Goal: Complete application form

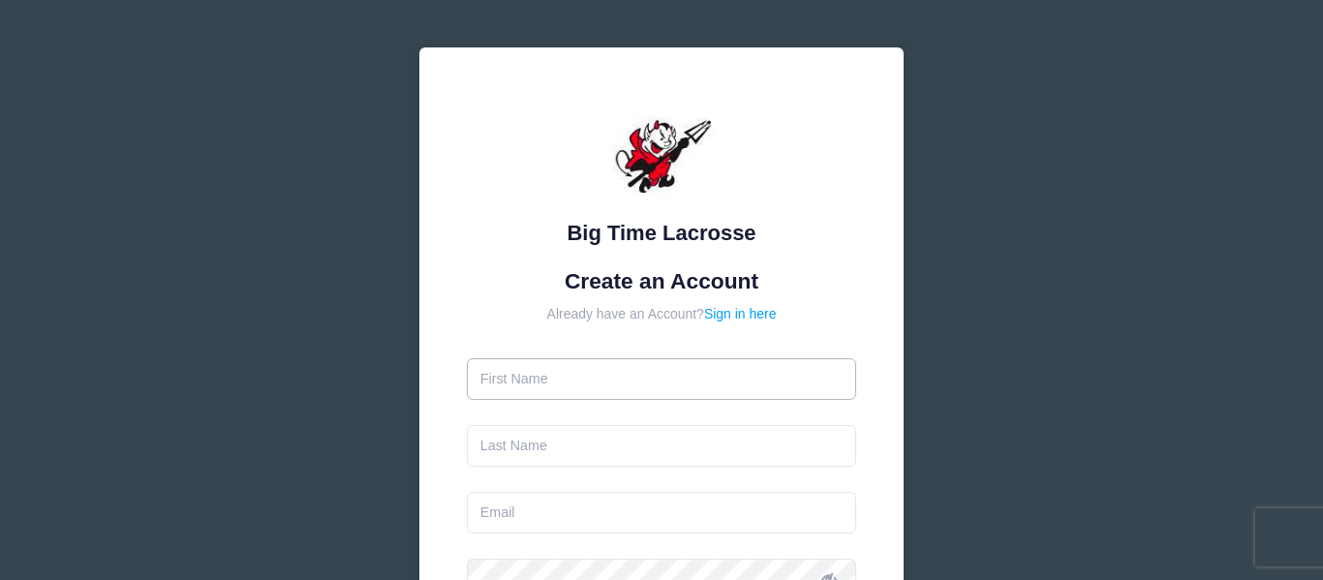
click at [571, 386] on input "text" at bounding box center [662, 379] width 390 height 42
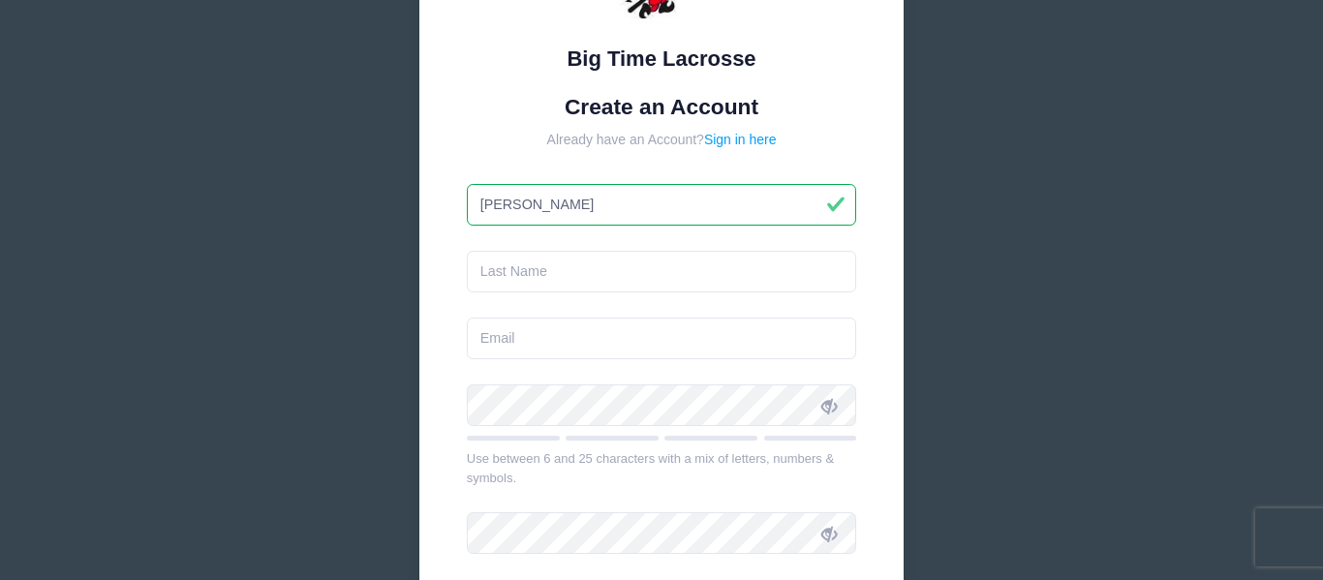
scroll to position [236, 0]
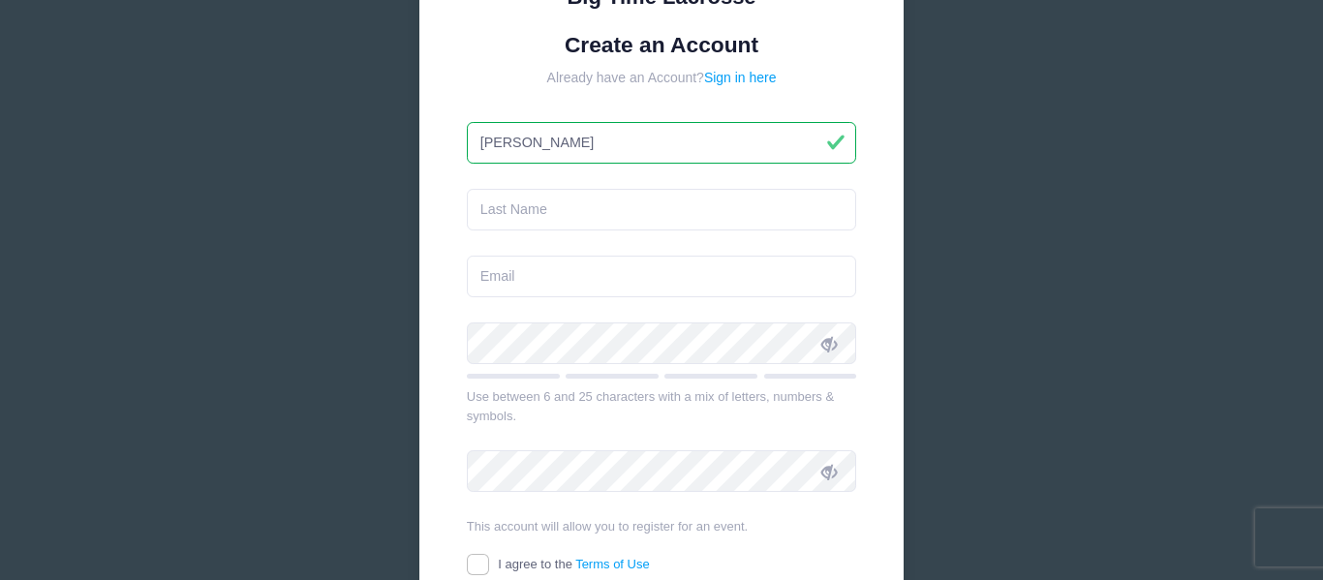
type input "[PERSON_NAME]"
click at [534, 206] on input "text" at bounding box center [662, 210] width 390 height 42
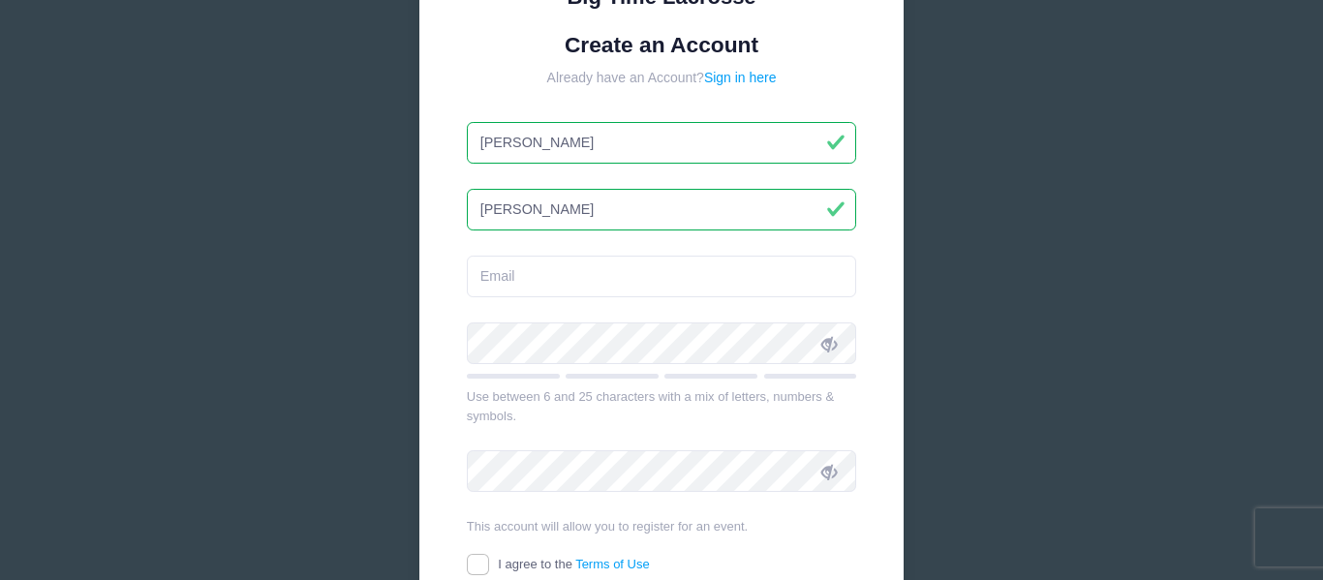
type input "[PERSON_NAME]"
click at [553, 276] on input "email" at bounding box center [662, 277] width 390 height 42
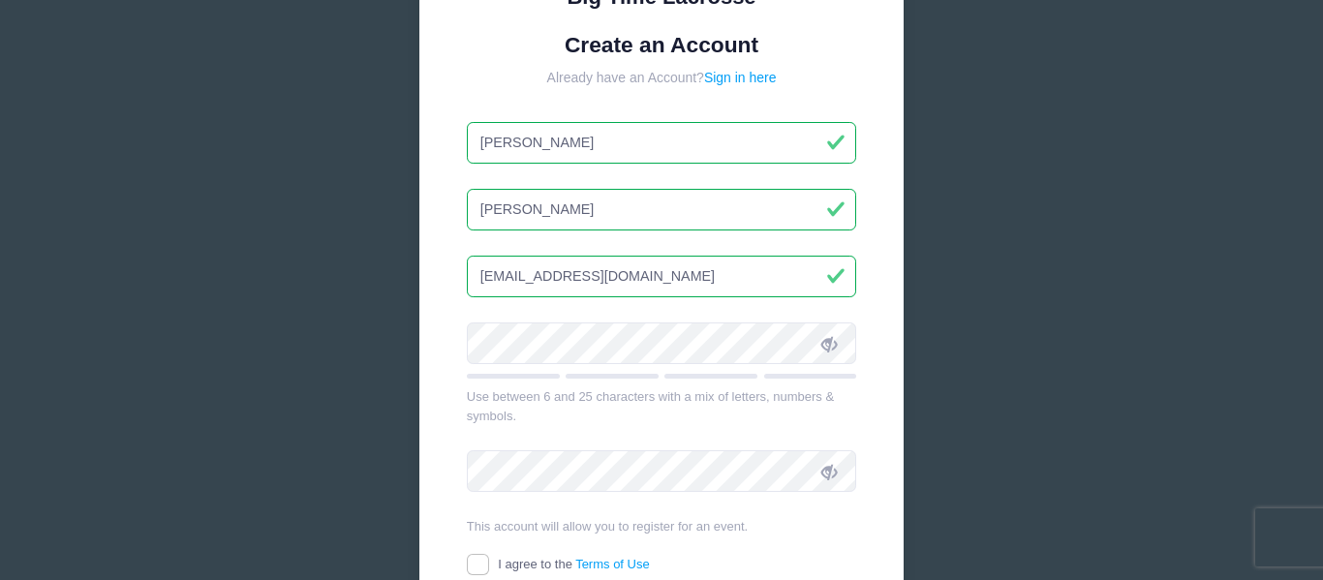
type input "[EMAIL_ADDRESS][DOMAIN_NAME]"
click at [829, 347] on icon at bounding box center [828, 343] width 15 height 15
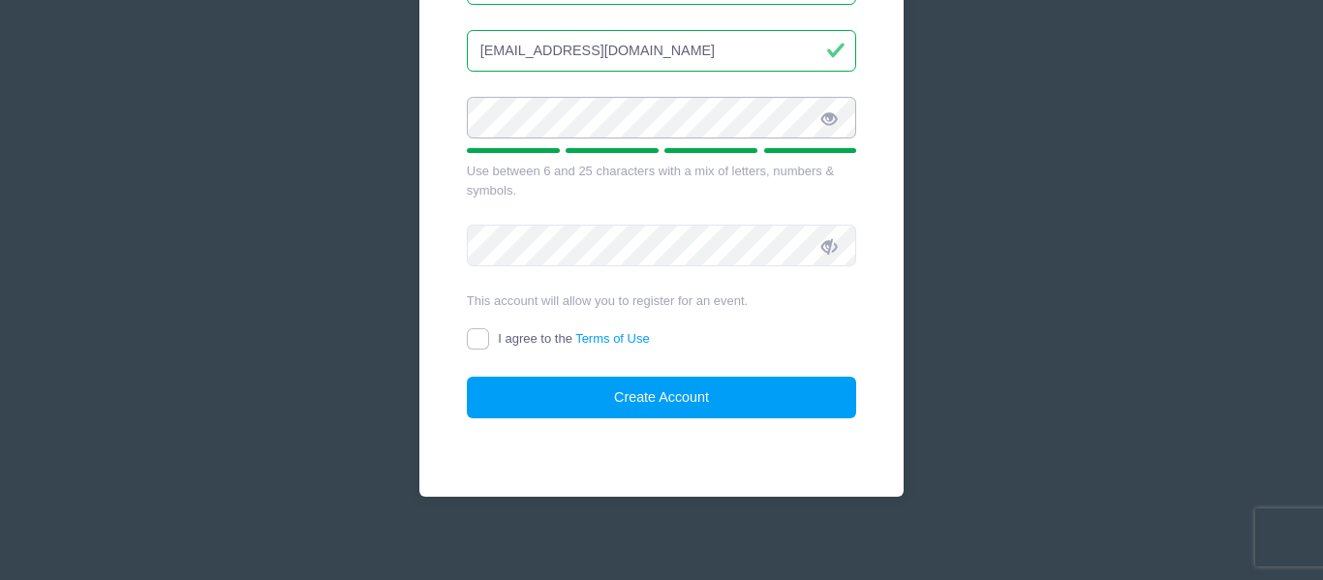
scroll to position [473, 0]
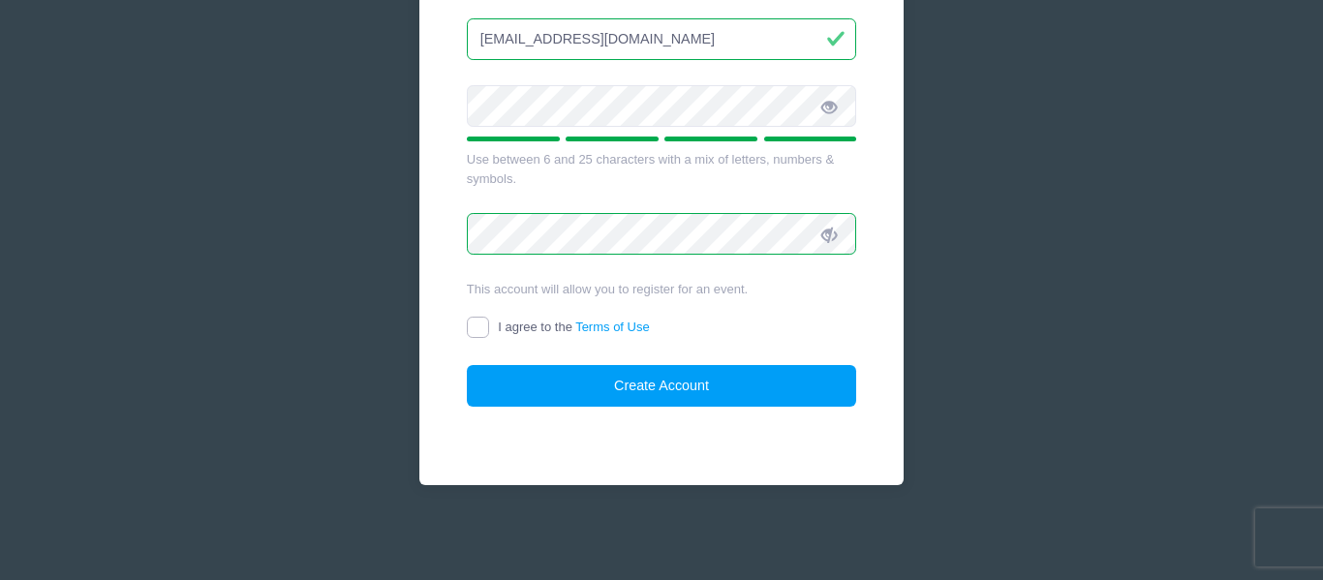
click at [480, 337] on input "I agree to the Terms of Use" at bounding box center [478, 328] width 22 height 22
checkbox input "true"
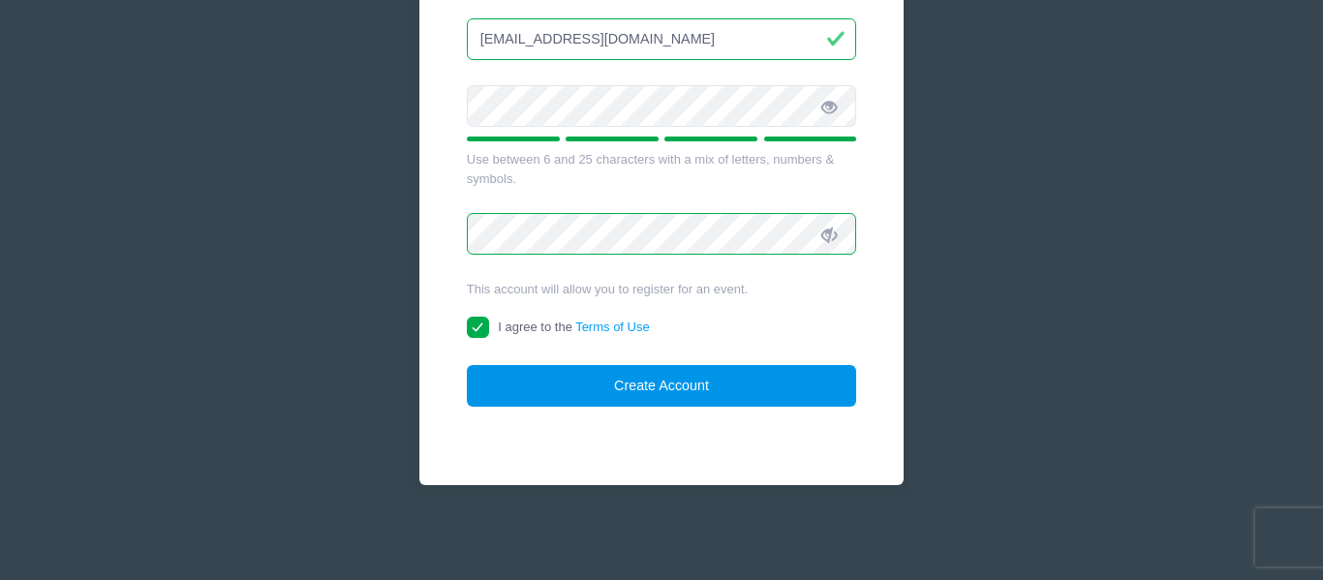
click at [534, 397] on button "Create Account" at bounding box center [662, 386] width 390 height 42
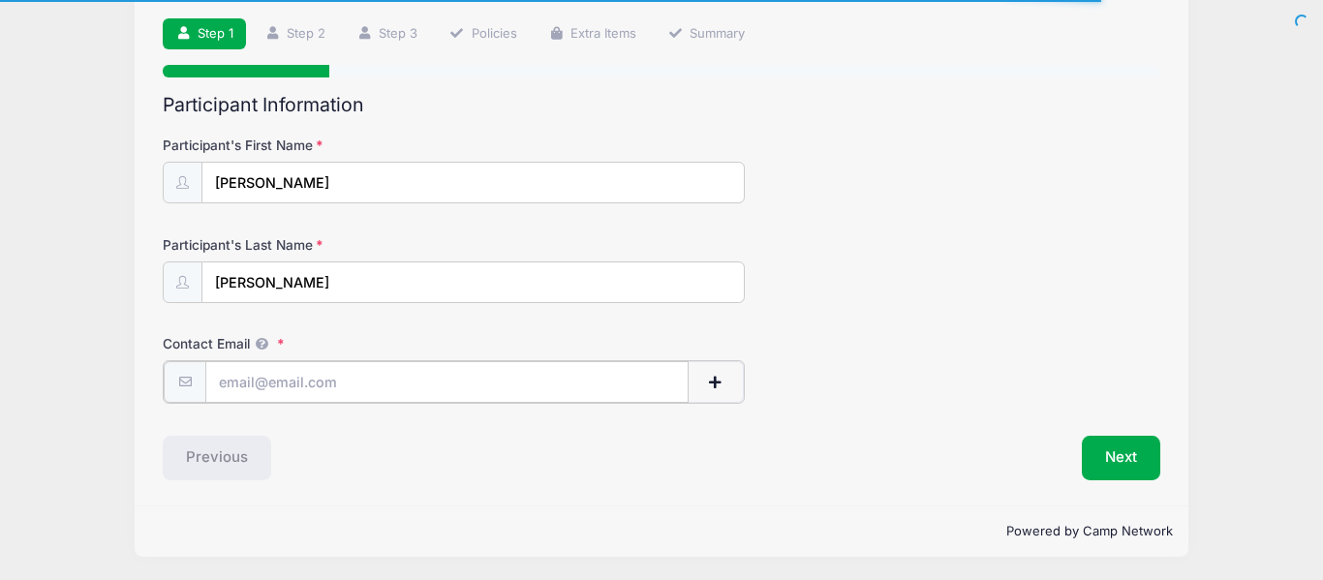
click at [600, 383] on input "Contact Email" at bounding box center [446, 382] width 483 height 42
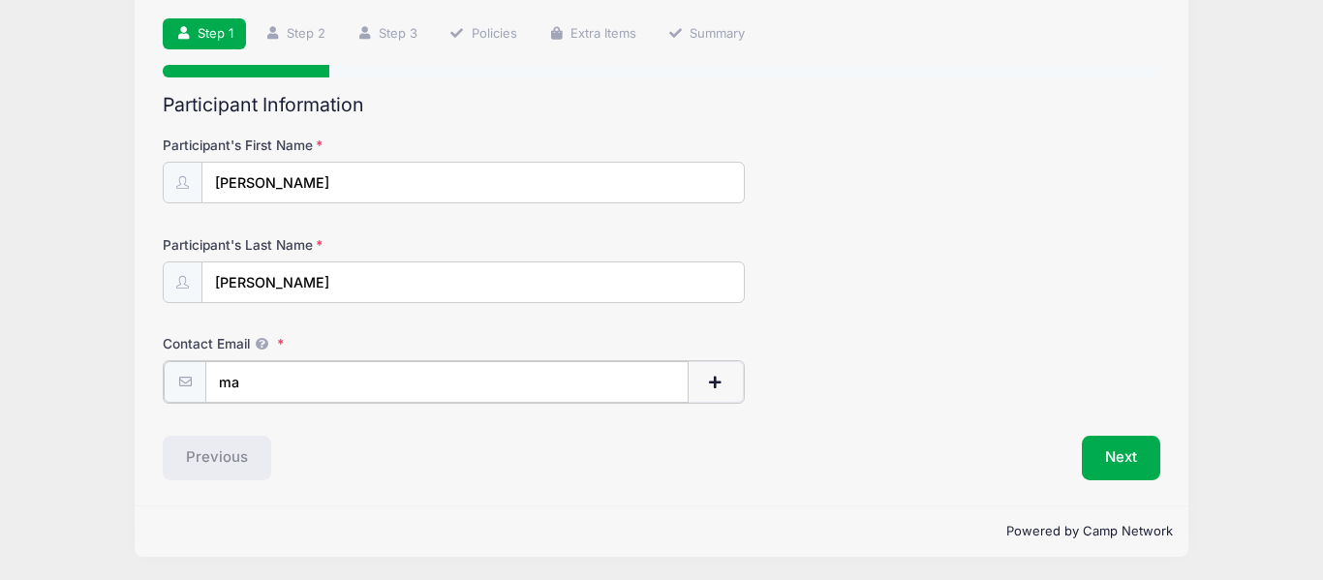
type input "m"
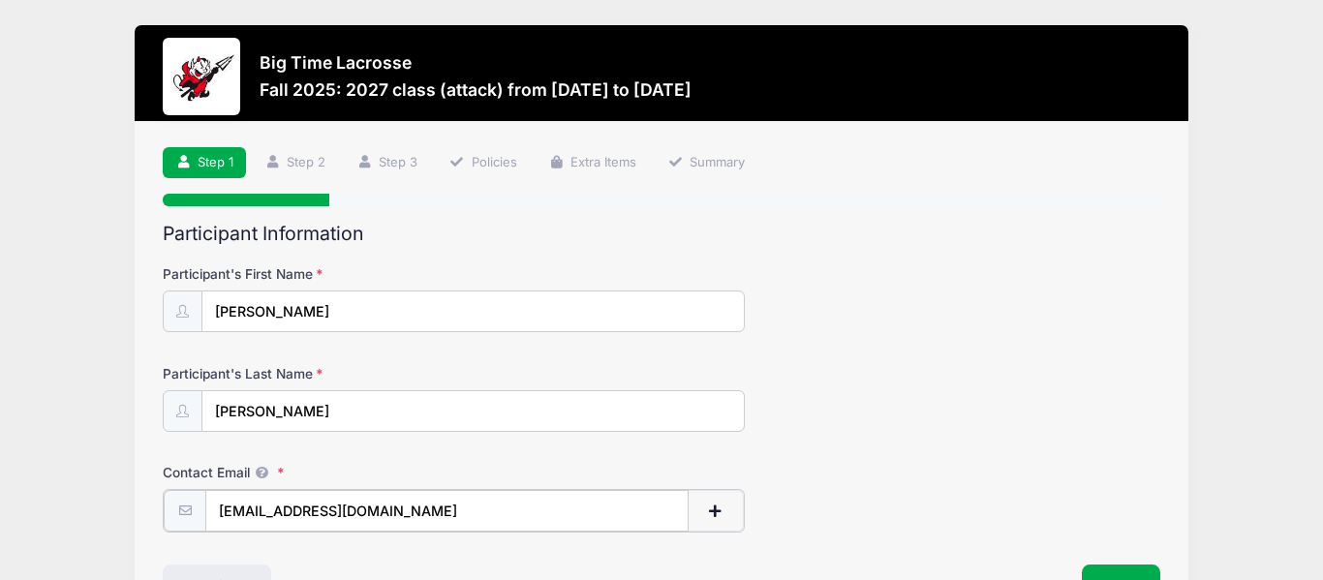
scroll to position [131, 0]
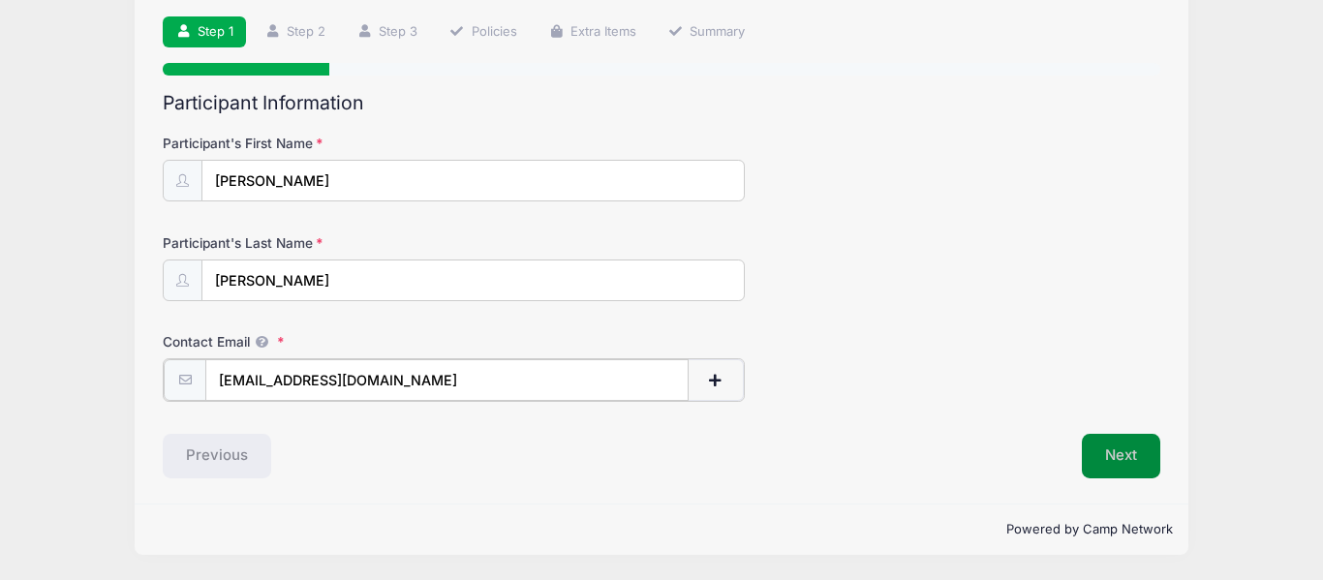
type input "Mattytardibuono@gmail.com"
click at [1108, 461] on button "Next" at bounding box center [1120, 456] width 78 height 45
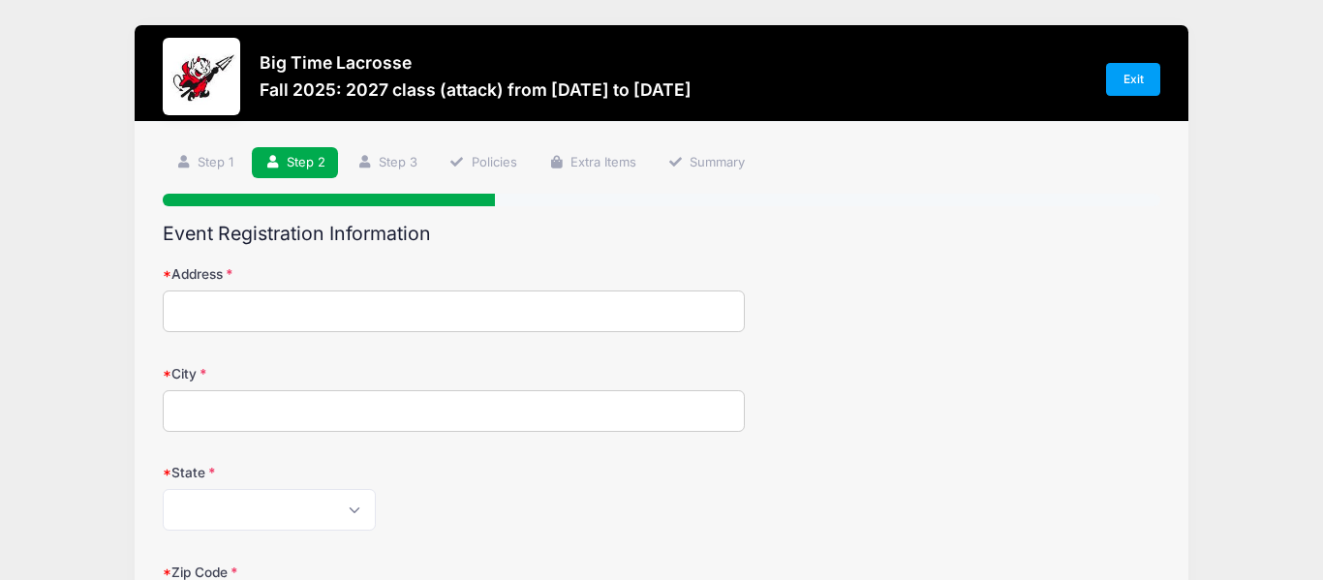
scroll to position [133, 0]
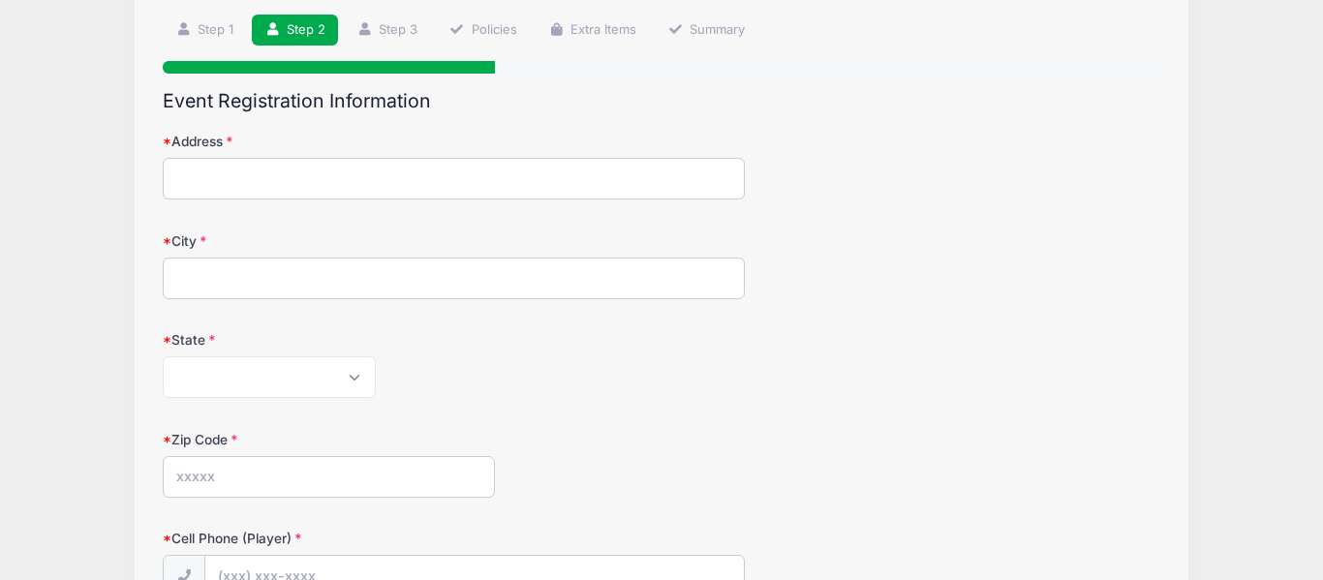
click at [387, 173] on input "Address" at bounding box center [454, 179] width 582 height 42
type input "535 Hort Street"
click at [308, 267] on input "City" at bounding box center [454, 279] width 582 height 42
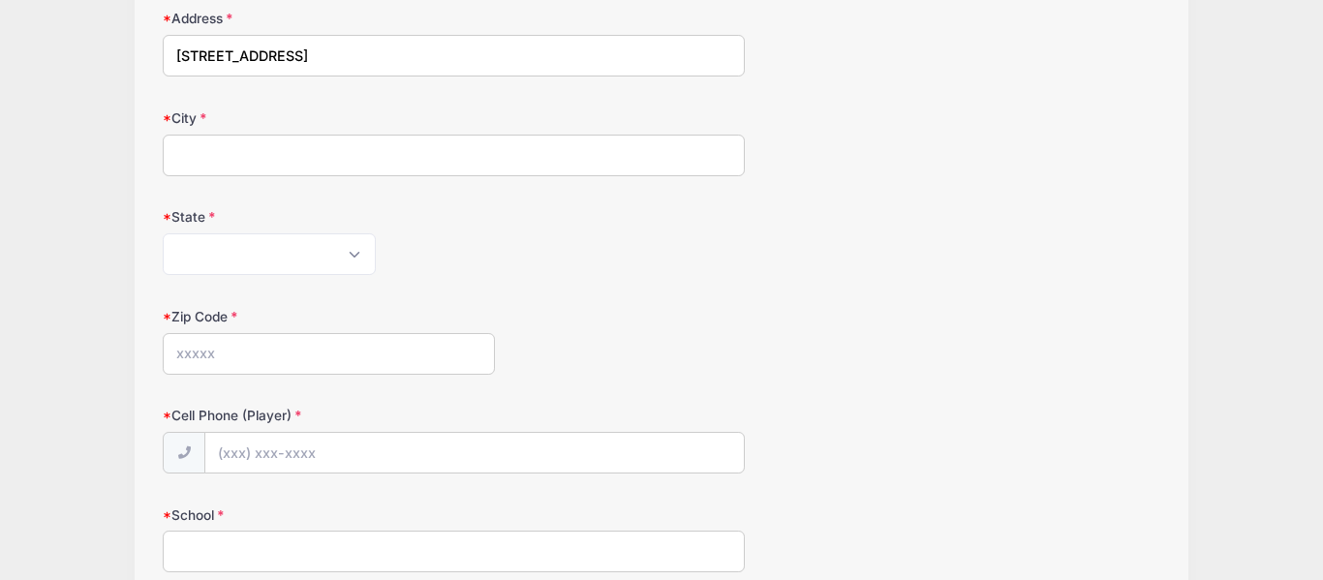
scroll to position [251, 0]
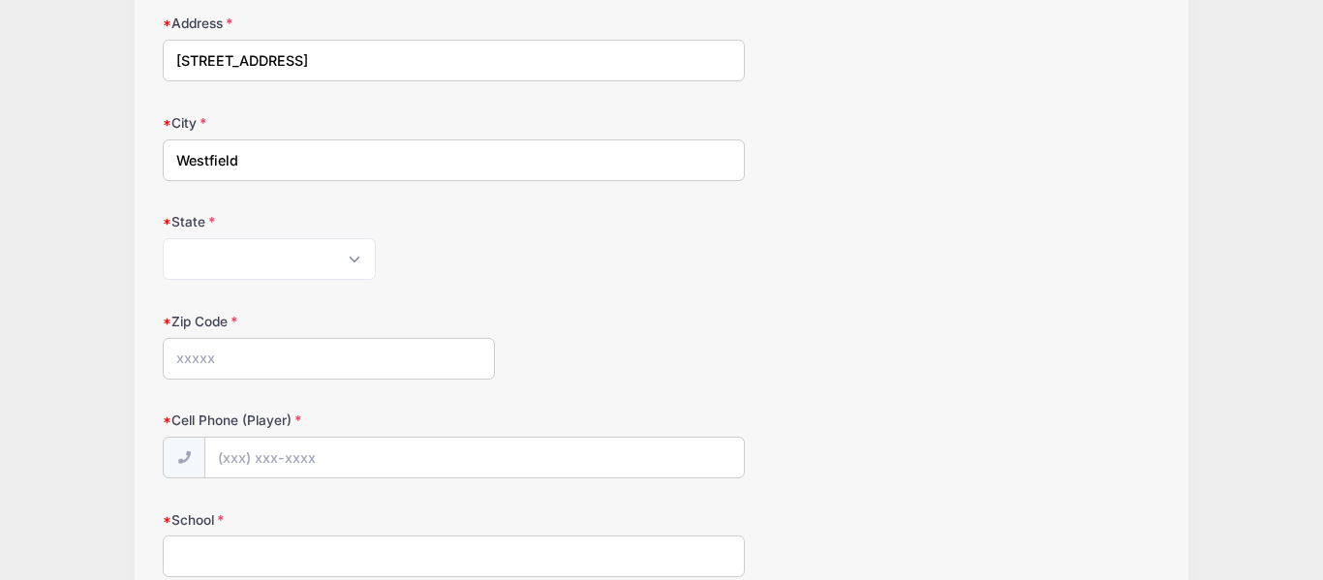
type input "Westfield"
click at [236, 254] on select "Alabama Alaska American Samoa Arizona Arkansas Armed Forces Africa Armed Forces…" at bounding box center [269, 259] width 213 height 42
select select "NJ"
click at [163, 238] on select "Alabama Alaska American Samoa Arizona Arkansas Armed Forces Africa Armed Forces…" at bounding box center [269, 259] width 213 height 42
click at [291, 378] on input "Zip Code" at bounding box center [329, 359] width 332 height 42
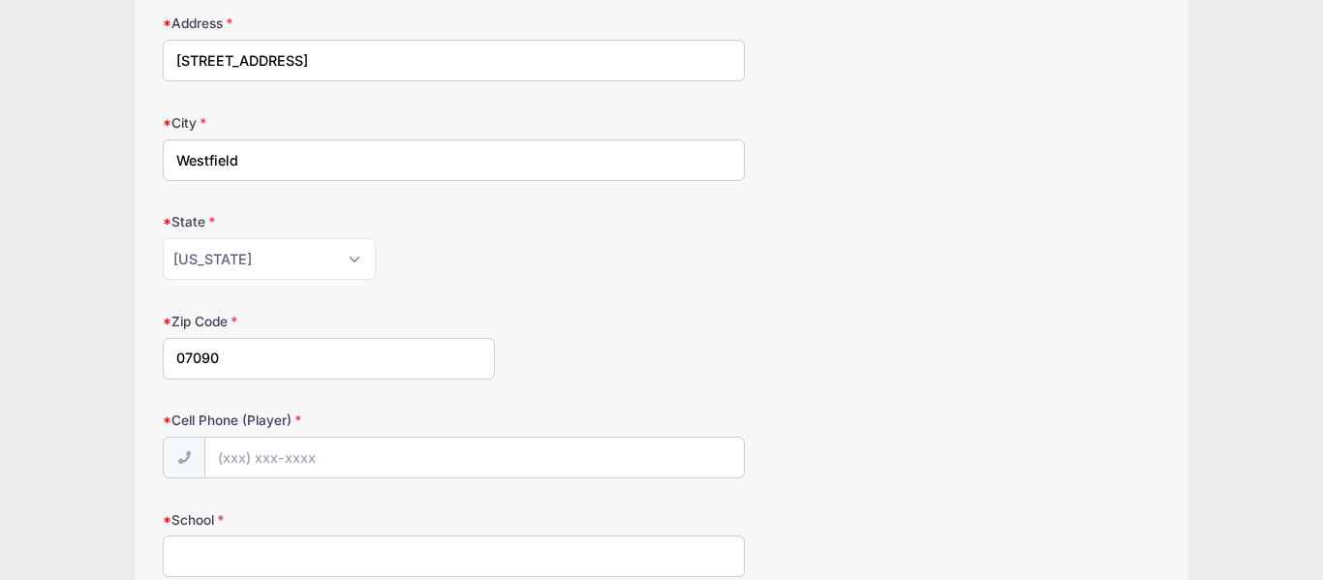
type input "07090"
click at [262, 465] on input "Cell Phone (Player)" at bounding box center [473, 459] width 537 height 42
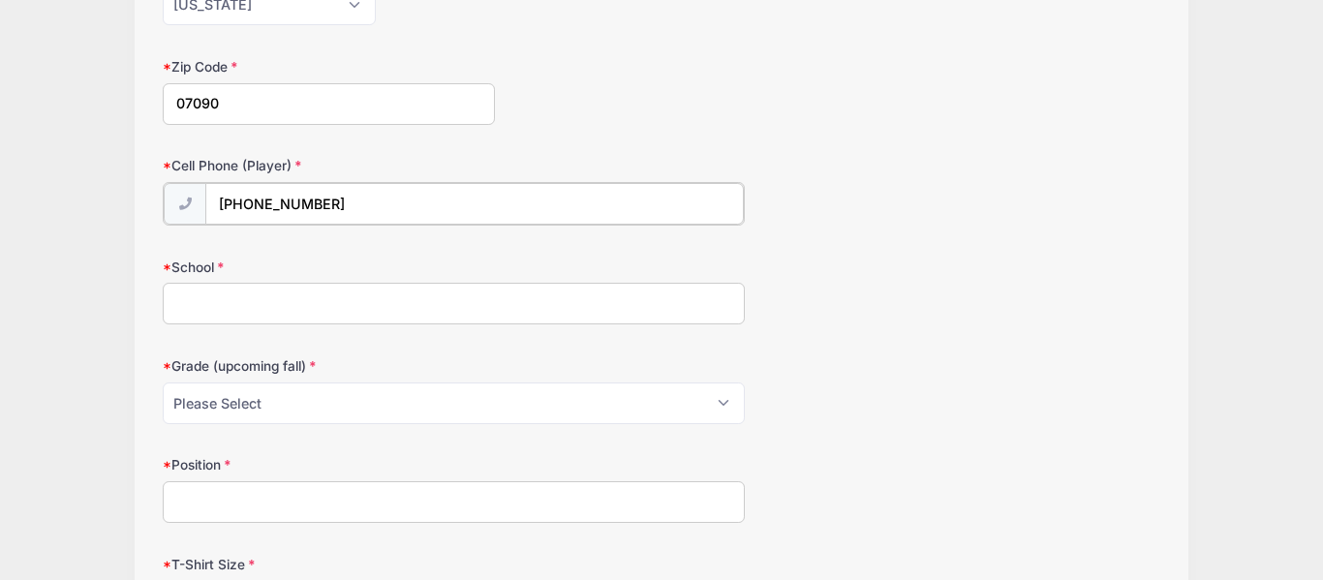
scroll to position [525, 0]
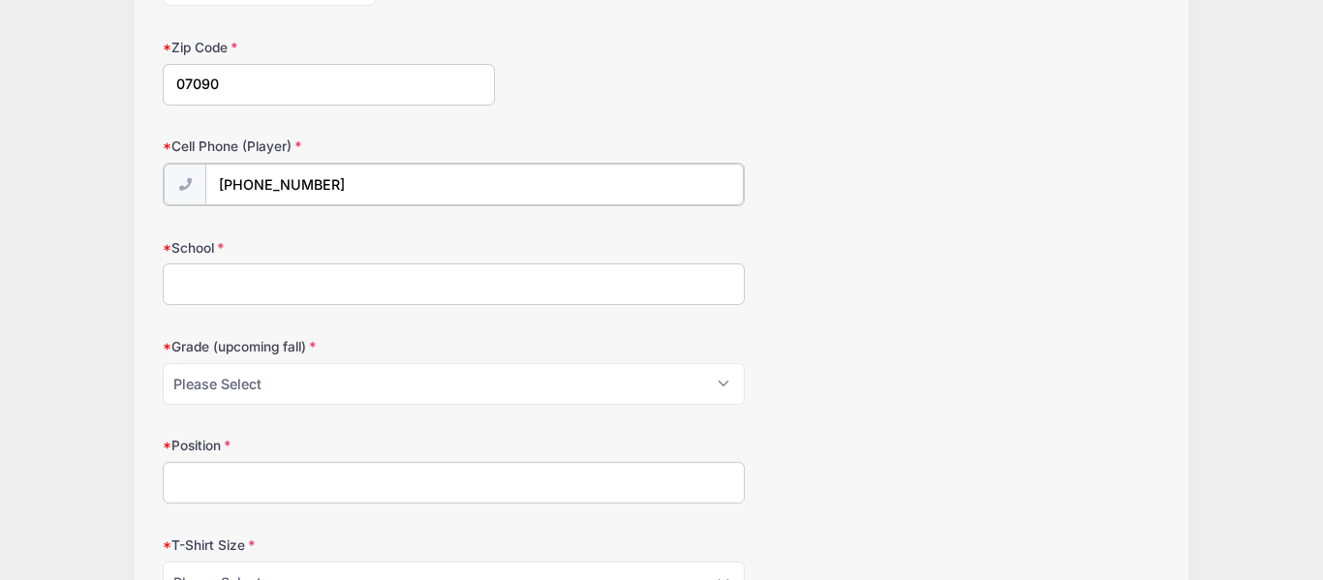
type input "(908) 499-8056"
click at [290, 285] on input "School" at bounding box center [454, 282] width 582 height 42
type input "Westfield High School"
click at [301, 377] on select "Please Select Pre-K 1st 2nd 3rd 4th 5th 6th 7th 8th 9th 10th 11th 12th" at bounding box center [454, 382] width 582 height 42
select select "11th"
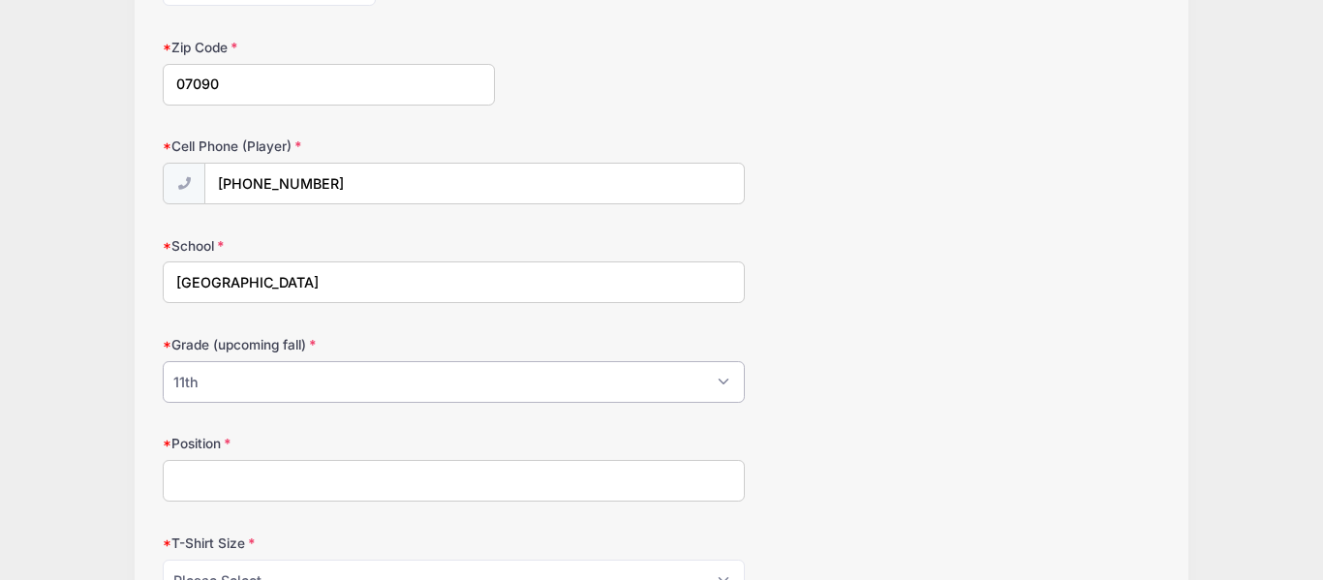
click at [163, 361] on select "Please Select Pre-K 1st 2nd 3rd 4th 5th 6th 7th 8th 9th 10th 11th 12th" at bounding box center [454, 382] width 582 height 42
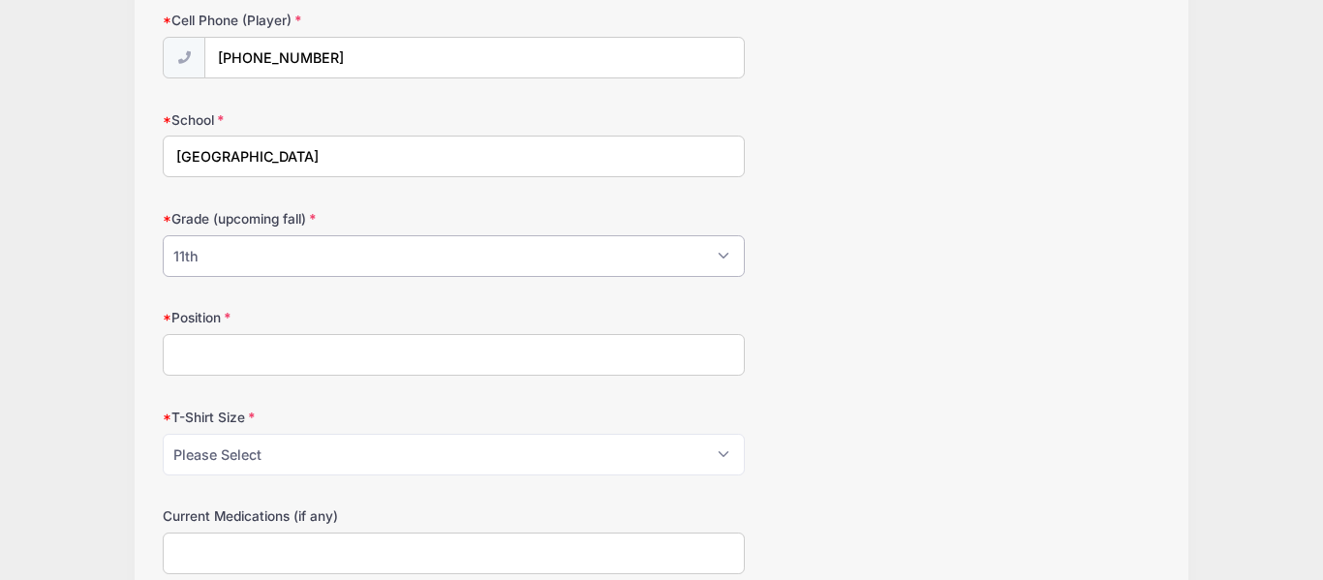
scroll to position [666, 0]
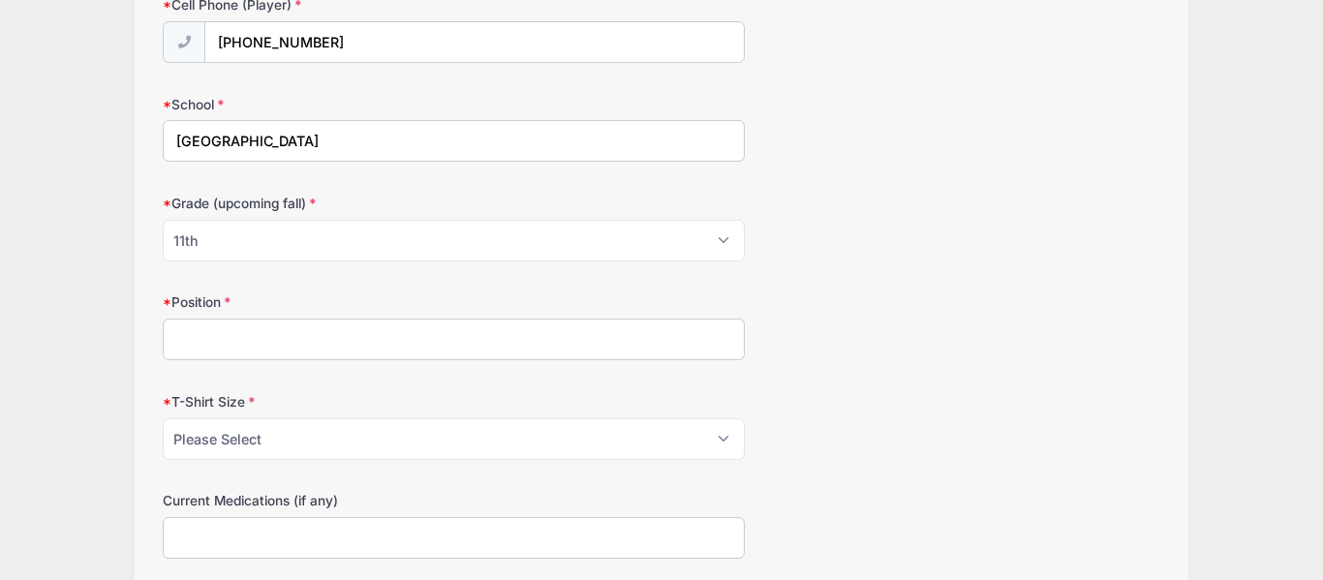
click at [340, 347] on input "Position" at bounding box center [454, 340] width 582 height 42
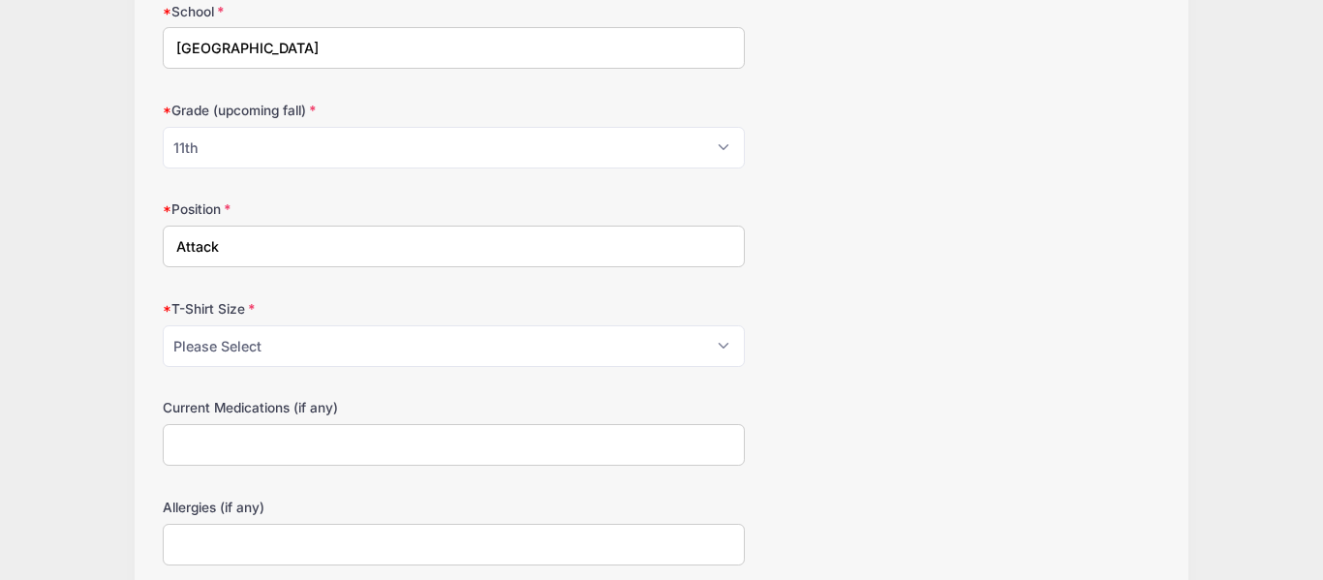
scroll to position [760, 0]
type input "Attack"
click at [318, 326] on select "Please Select Youth Small Youth Medium Youth Large Adult Small Adult Medium Adu…" at bounding box center [454, 345] width 582 height 42
select select "Adult Large"
click at [163, 324] on select "Please Select Youth Small Youth Medium Youth Large Adult Small Adult Medium Adu…" at bounding box center [454, 345] width 582 height 42
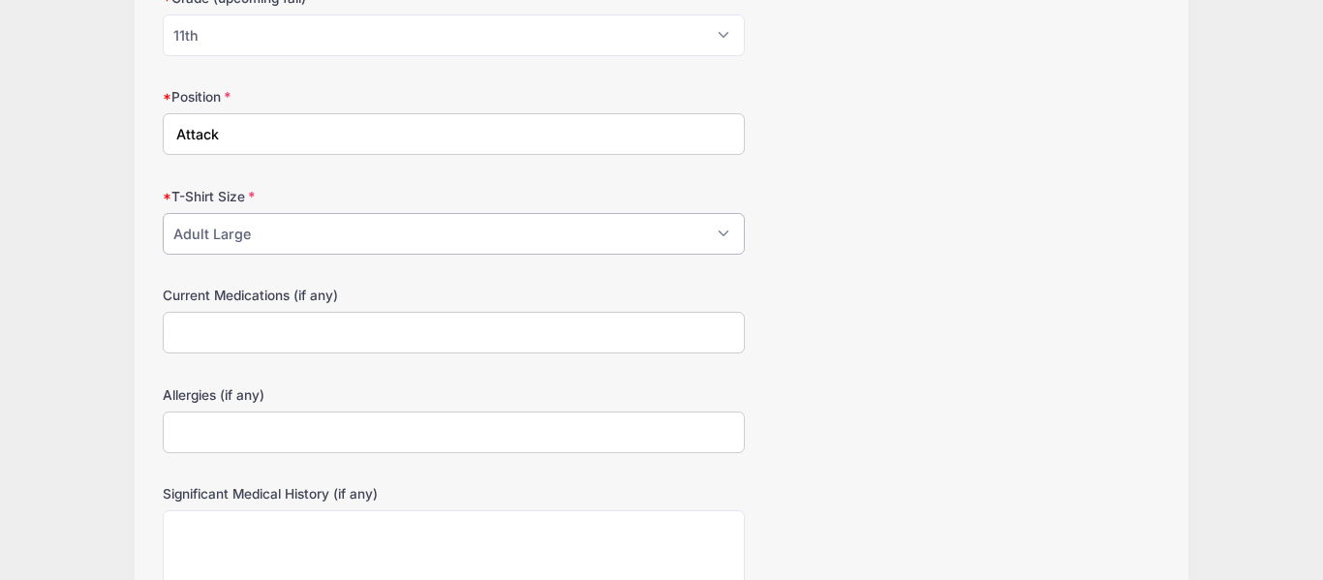
scroll to position [896, 0]
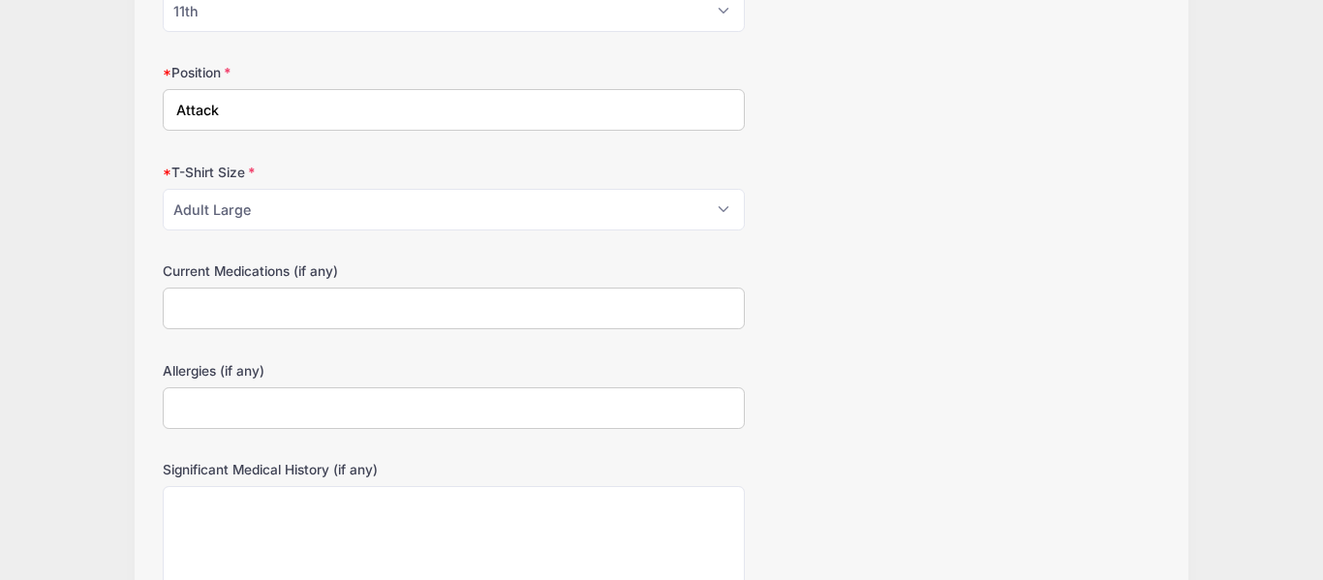
click at [276, 311] on input "Current Medications (if any)" at bounding box center [454, 309] width 582 height 42
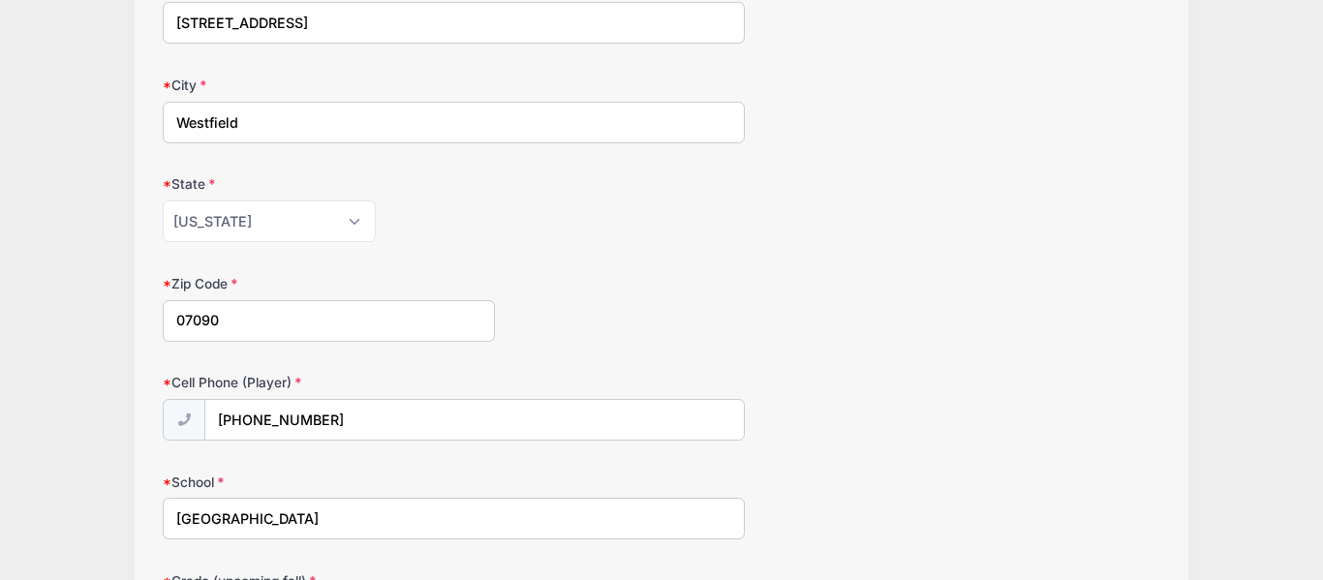
scroll to position [1104, 0]
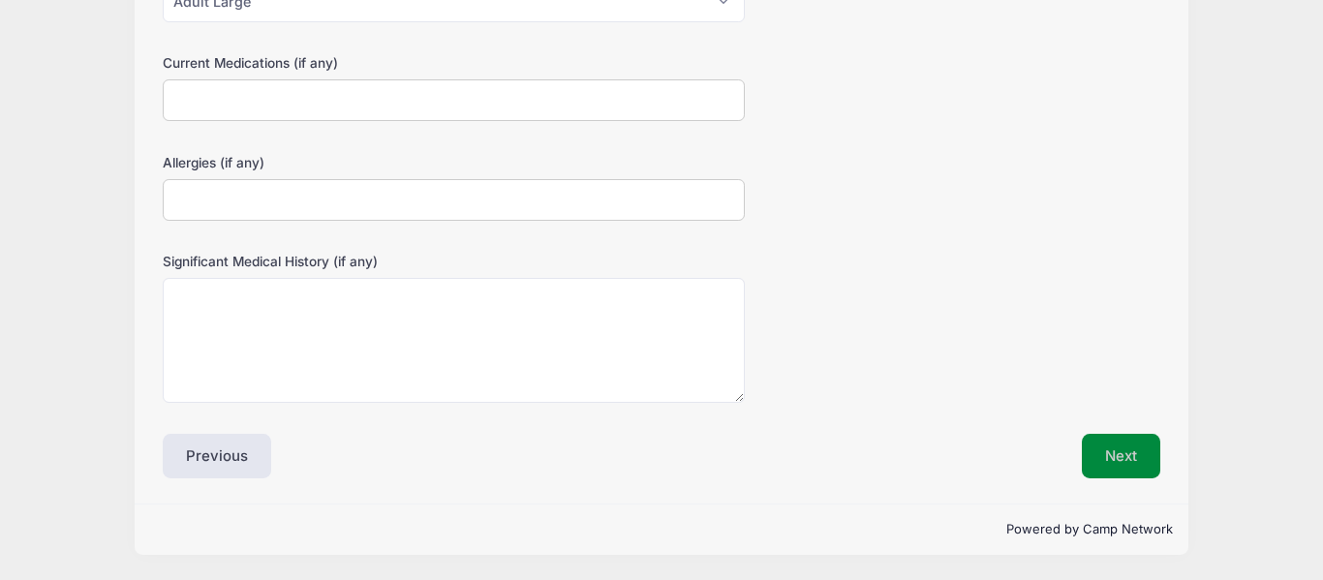
click at [1087, 446] on button "Next" at bounding box center [1120, 456] width 78 height 45
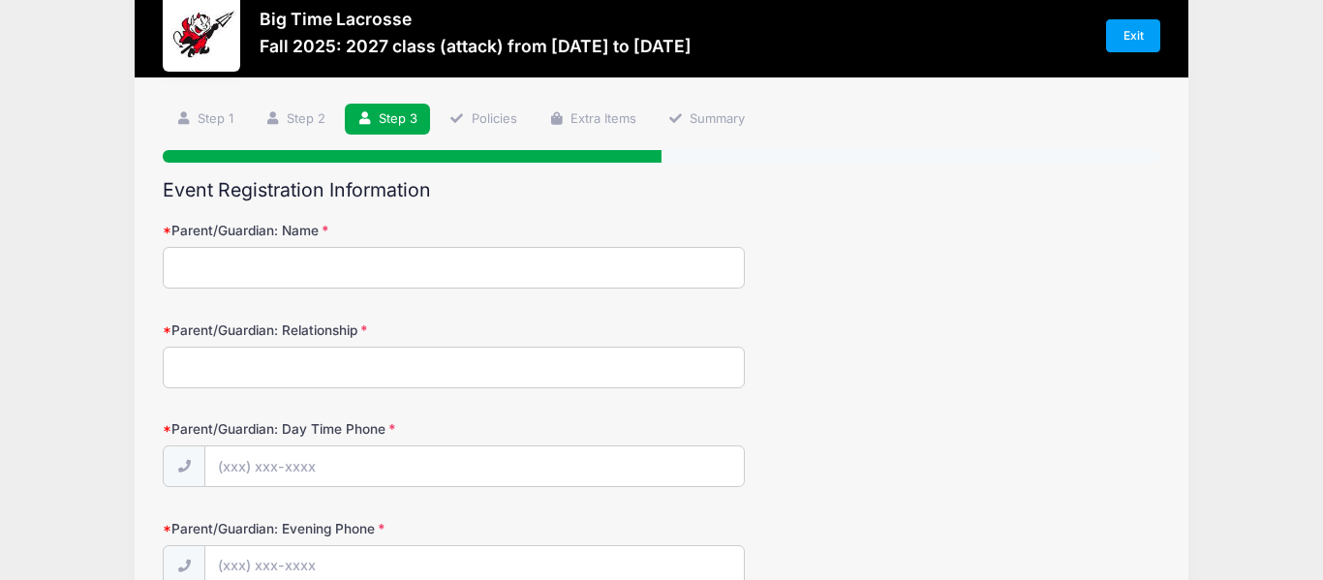
scroll to position [0, 0]
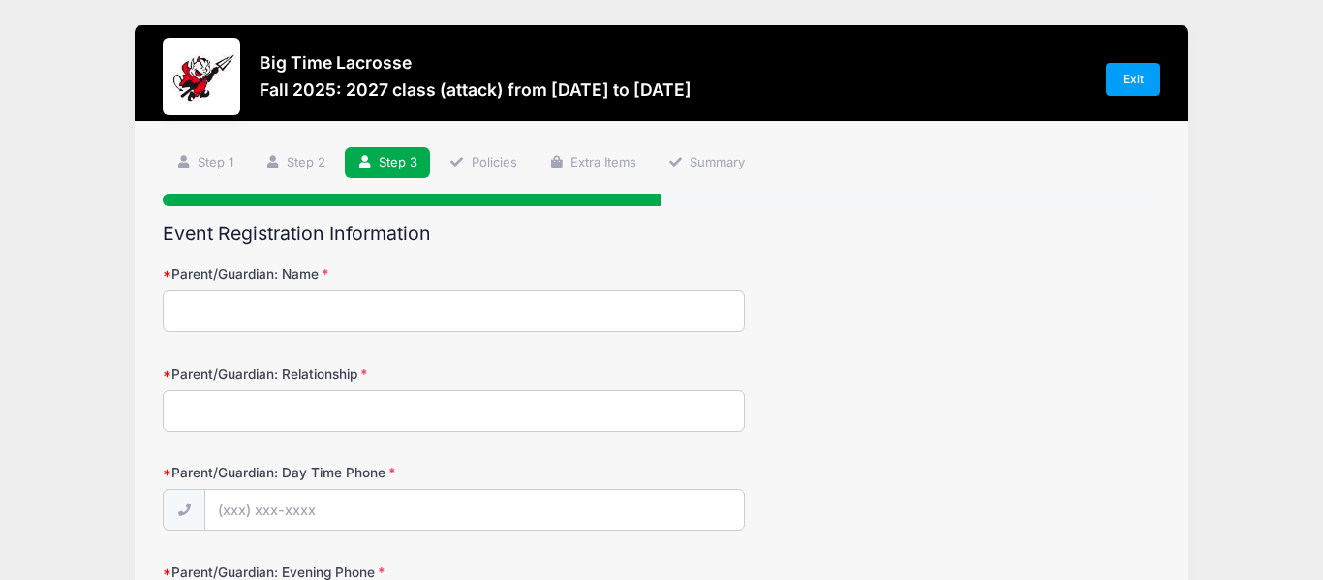
click at [392, 326] on input "Parent/Guardian: Name" at bounding box center [454, 311] width 582 height 42
type input "Joe Tardibuono"
click at [384, 393] on input "Parent/Guardian: Relationship" at bounding box center [454, 411] width 582 height 42
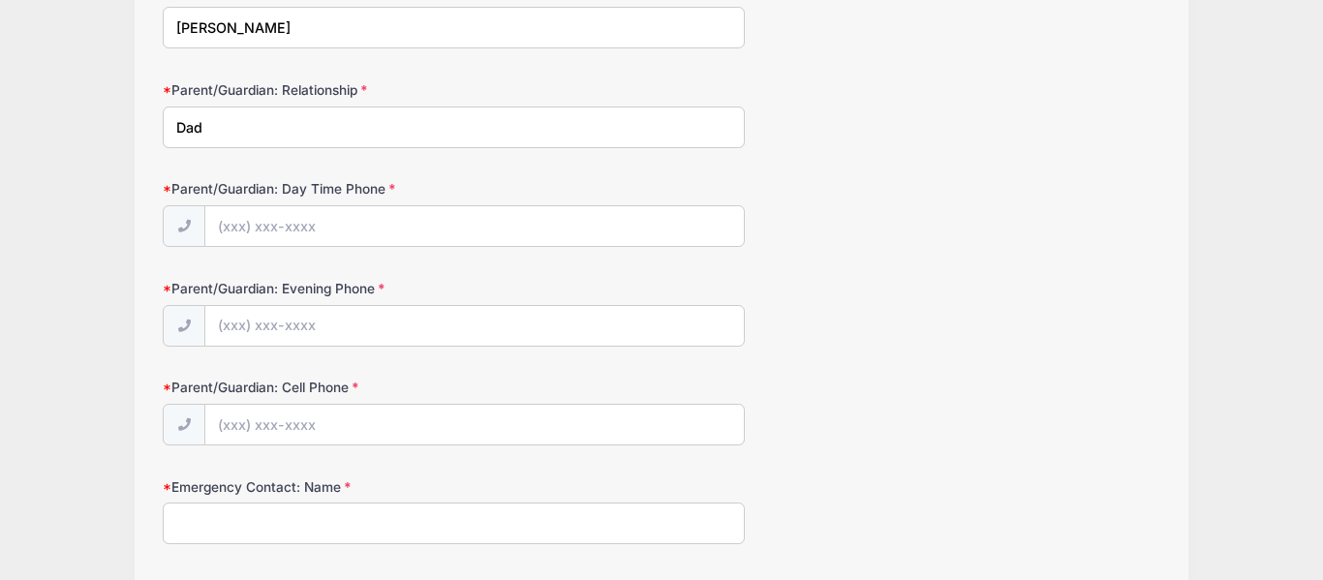
scroll to position [313, 0]
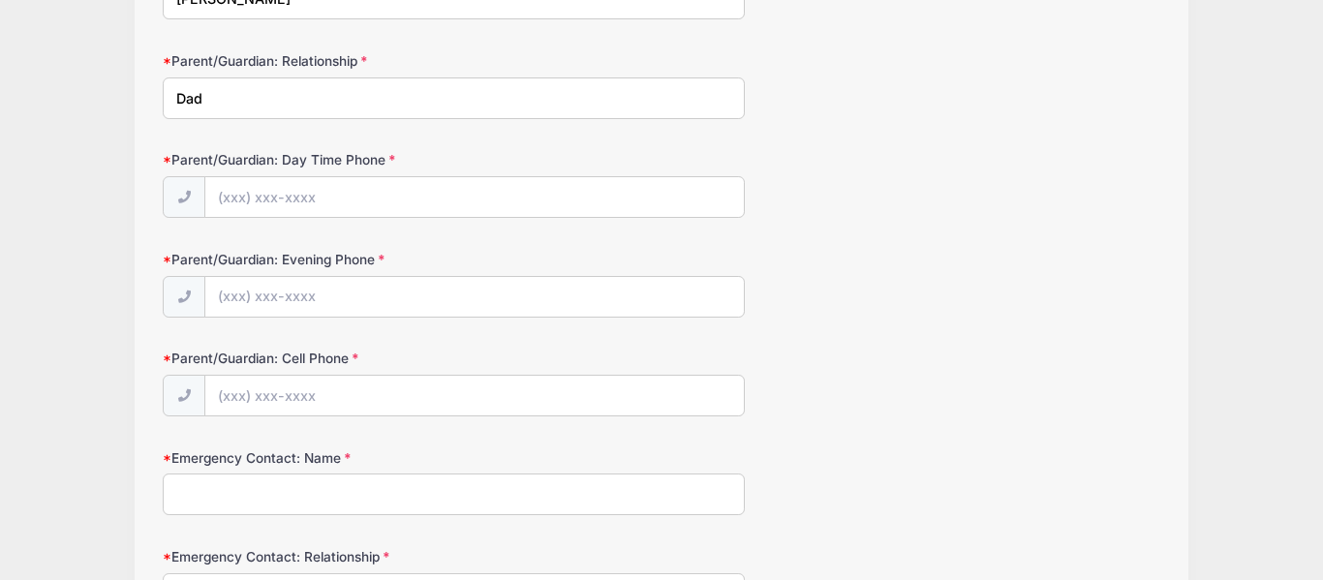
type input "Dad"
click at [380, 197] on input "Parent/Guardian: Day Time Phone" at bounding box center [473, 198] width 537 height 42
type input "(8"
type input "(908) 764-1062"
click at [296, 300] on input "Parent/Guardian: Evening Phone" at bounding box center [473, 298] width 537 height 42
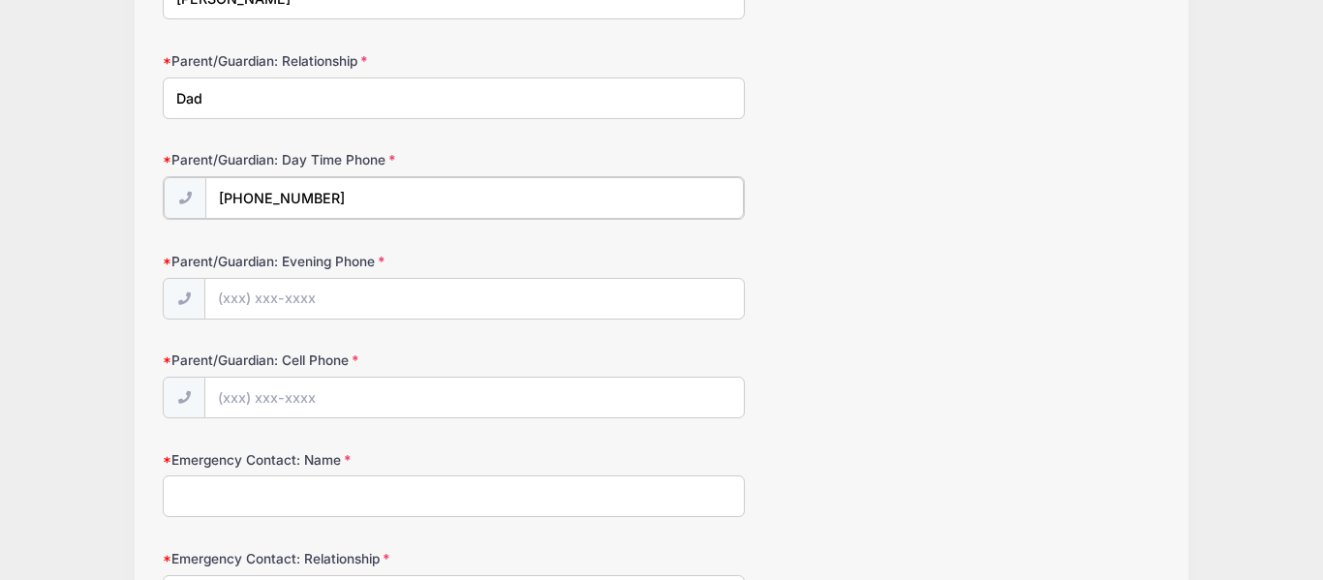
click at [244, 211] on input "(908) 764-1062" at bounding box center [473, 198] width 537 height 42
click at [311, 298] on input "Parent/Guardian: Evening Phone" at bounding box center [473, 298] width 537 height 42
paste input "(908) 764-1062"
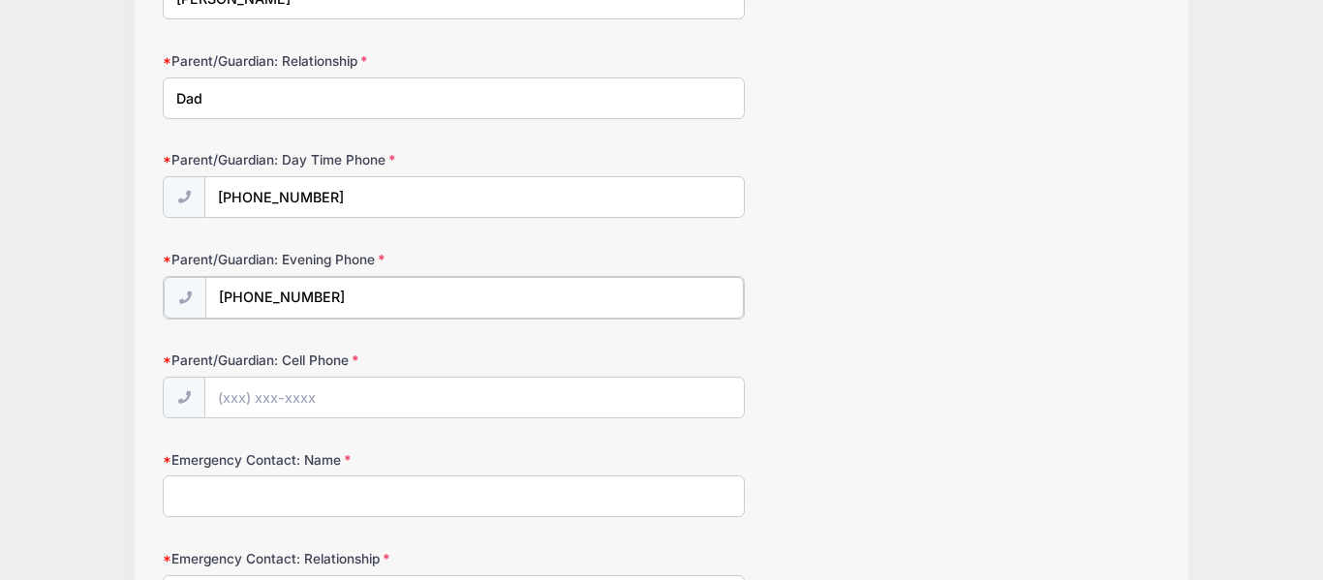
type input "(908) 764-1062"
click at [300, 384] on input "Parent/Guardian: Cell Phone" at bounding box center [473, 397] width 537 height 42
paste input "(908) 764-1062"
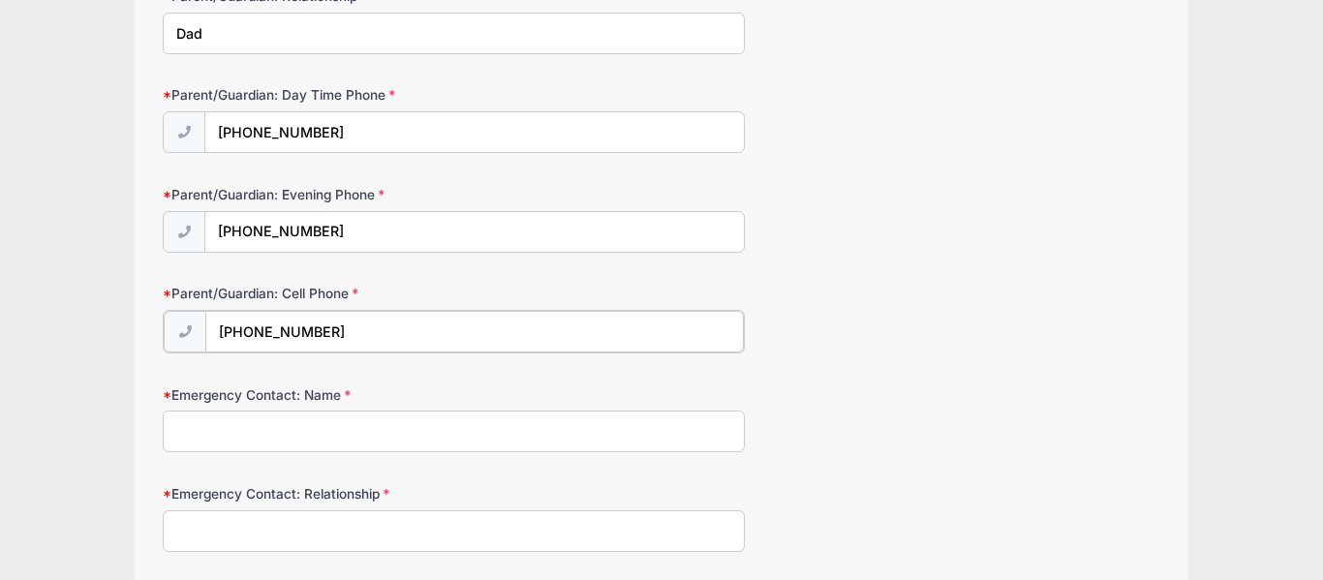
scroll to position [387, 0]
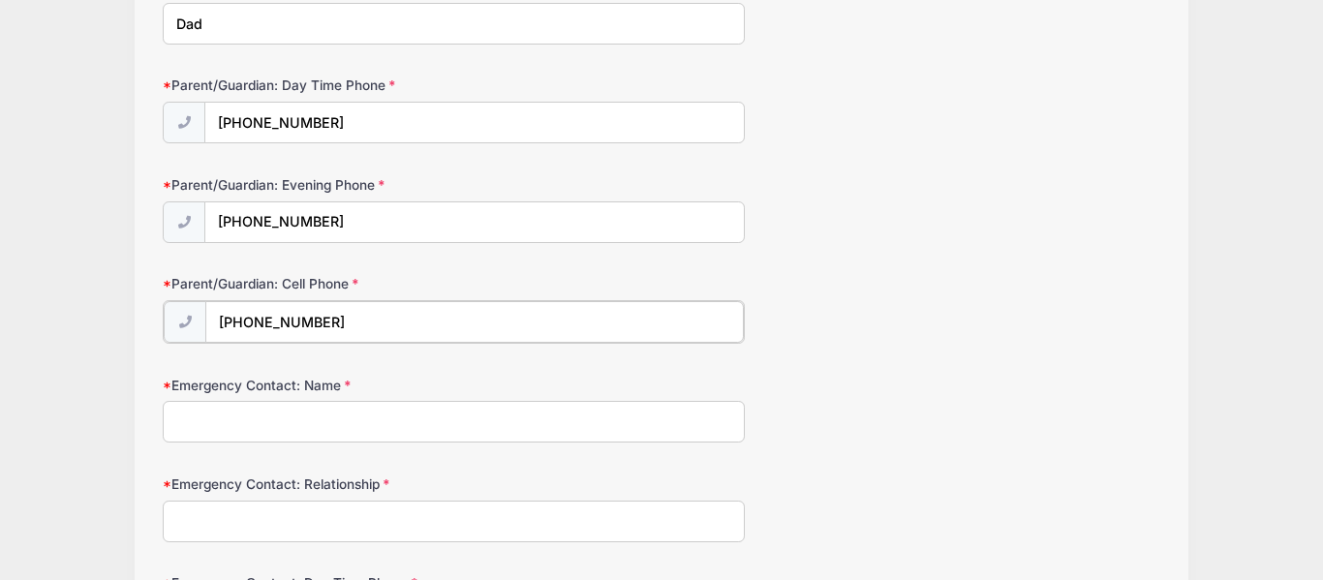
type input "(908) 764-1062"
click at [311, 425] on input "Emergency Contact: Name" at bounding box center [454, 420] width 582 height 42
type input "Joer"
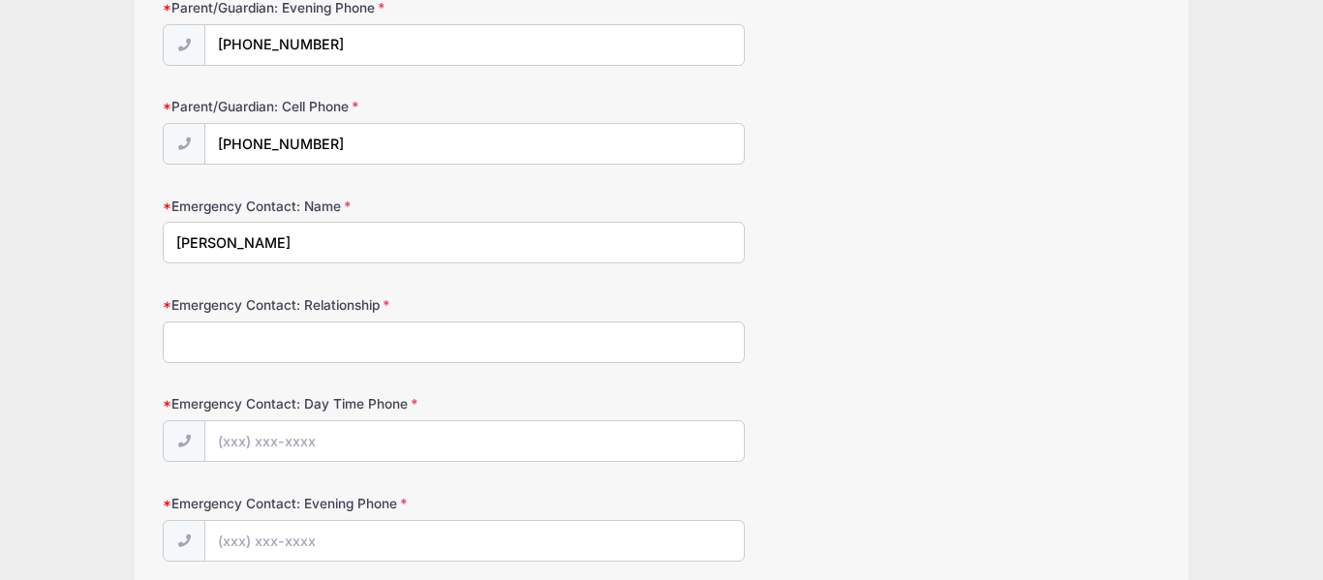
scroll to position [566, 0]
type input "Joe Tardibuono"
click at [356, 322] on input "Emergency Contact: Relationship" at bounding box center [454, 340] width 582 height 42
type input "Dad"
click at [345, 459] on input "Emergency Contact: Day Time Phone" at bounding box center [473, 440] width 537 height 42
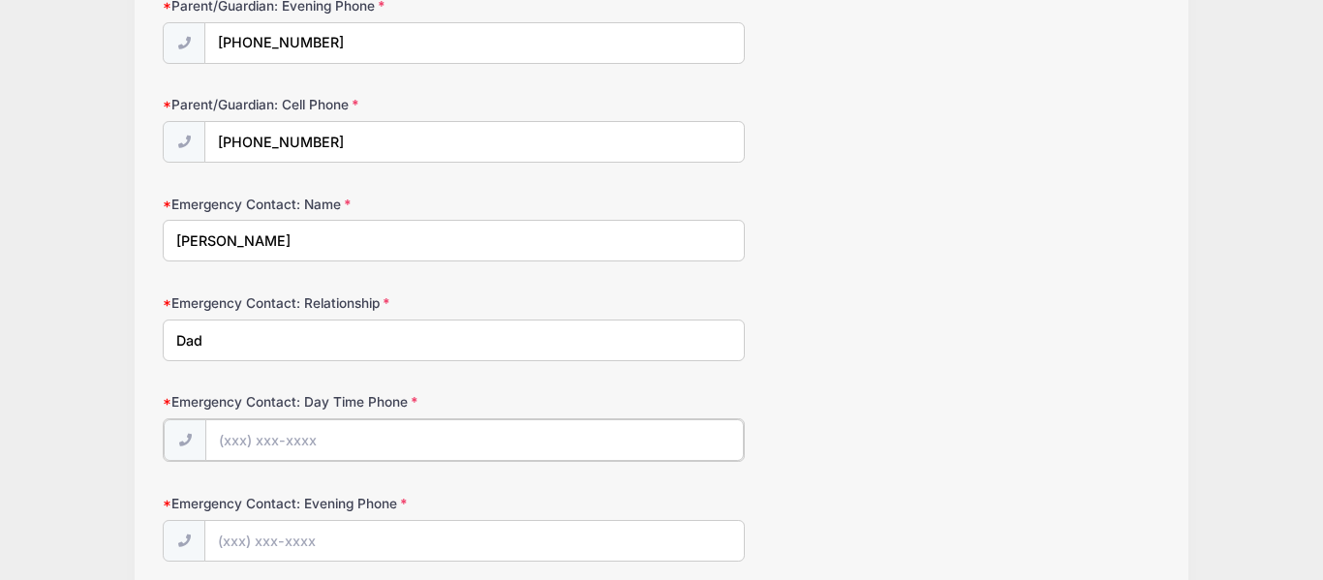
paste input "(908) 764-1062"
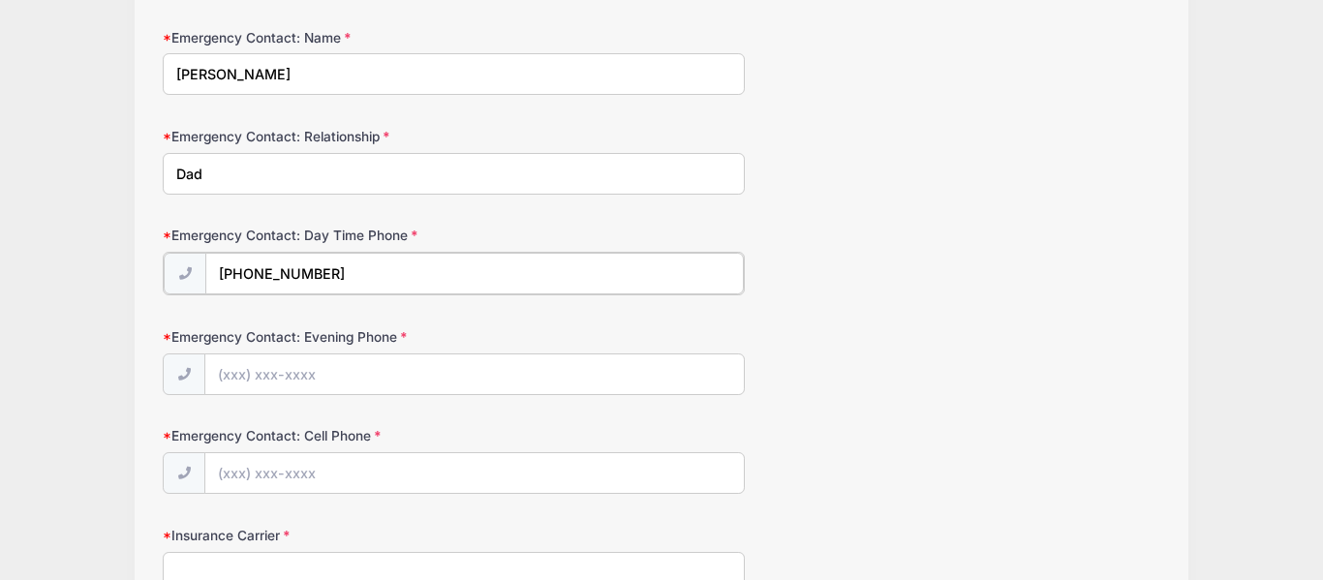
scroll to position [734, 0]
type input "(908) 764-1062"
click at [401, 380] on input "Emergency Contact: Evening Phone" at bounding box center [473, 372] width 537 height 42
paste input "(908) 764-1062"
type input "(908) 764-1062"
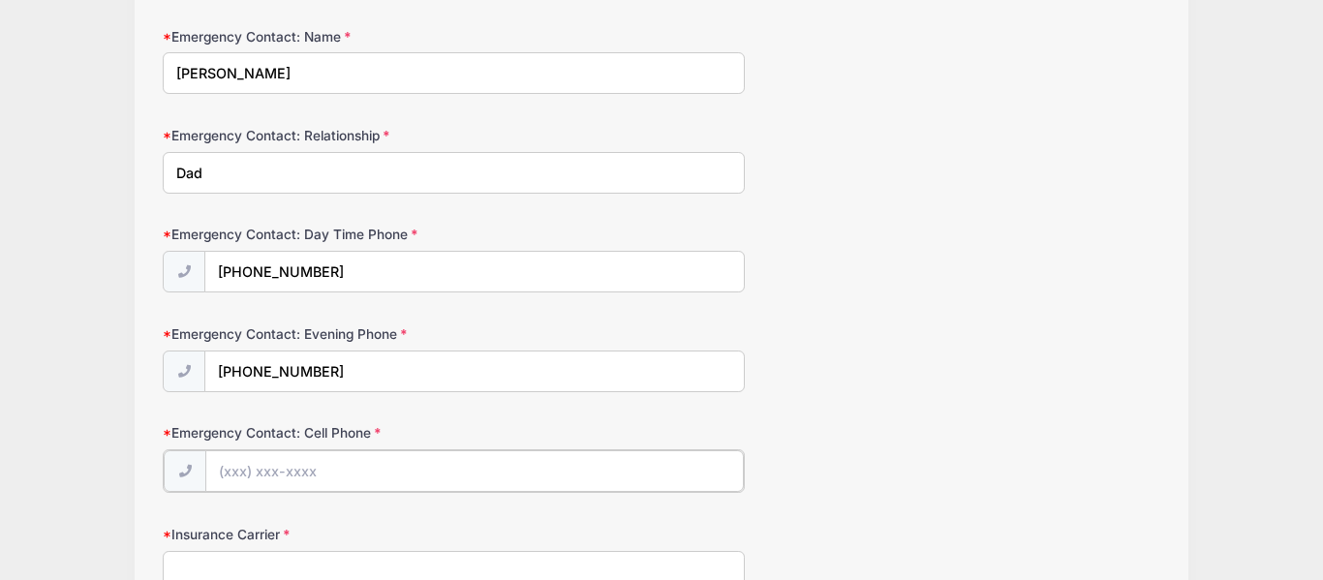
click at [377, 457] on input "Emergency Contact: Cell Phone" at bounding box center [473, 471] width 537 height 42
paste input "(908) 764-1062"
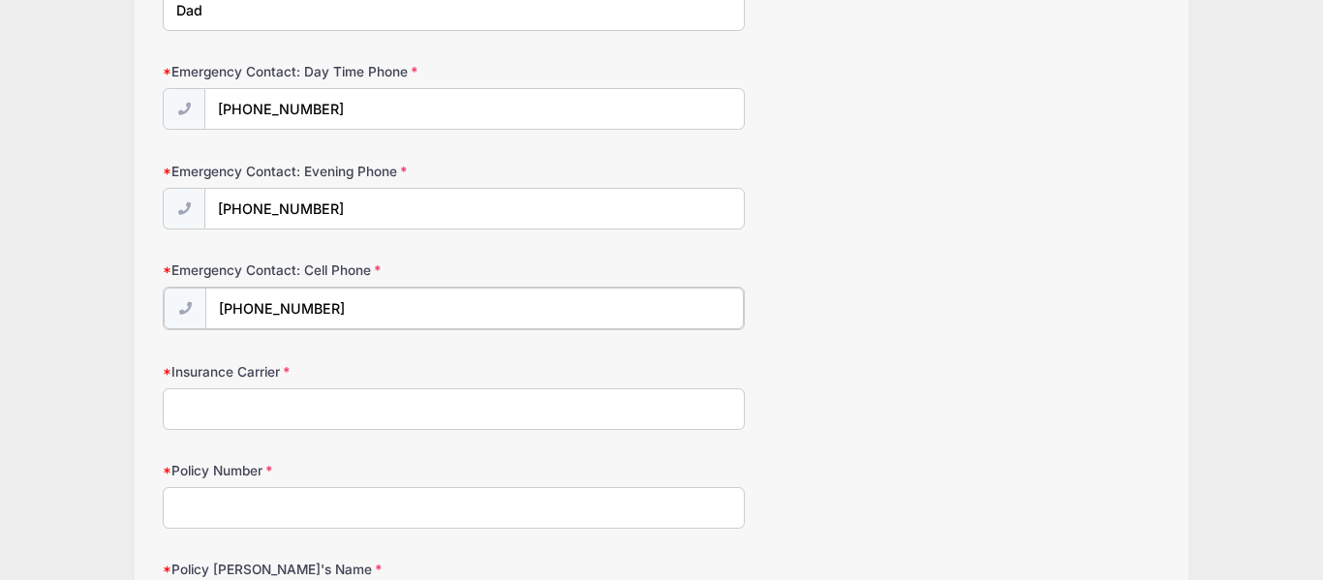
scroll to position [899, 0]
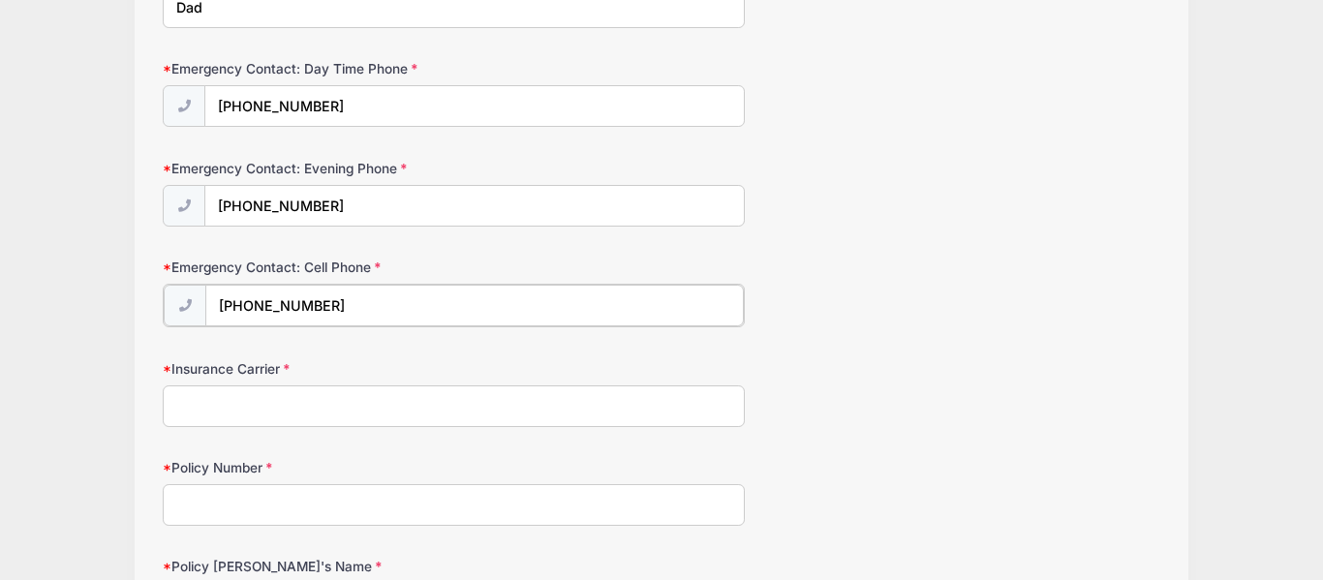
type input "(908) 764-1062"
click at [377, 398] on input "Insurance Carrier" at bounding box center [454, 404] width 582 height 42
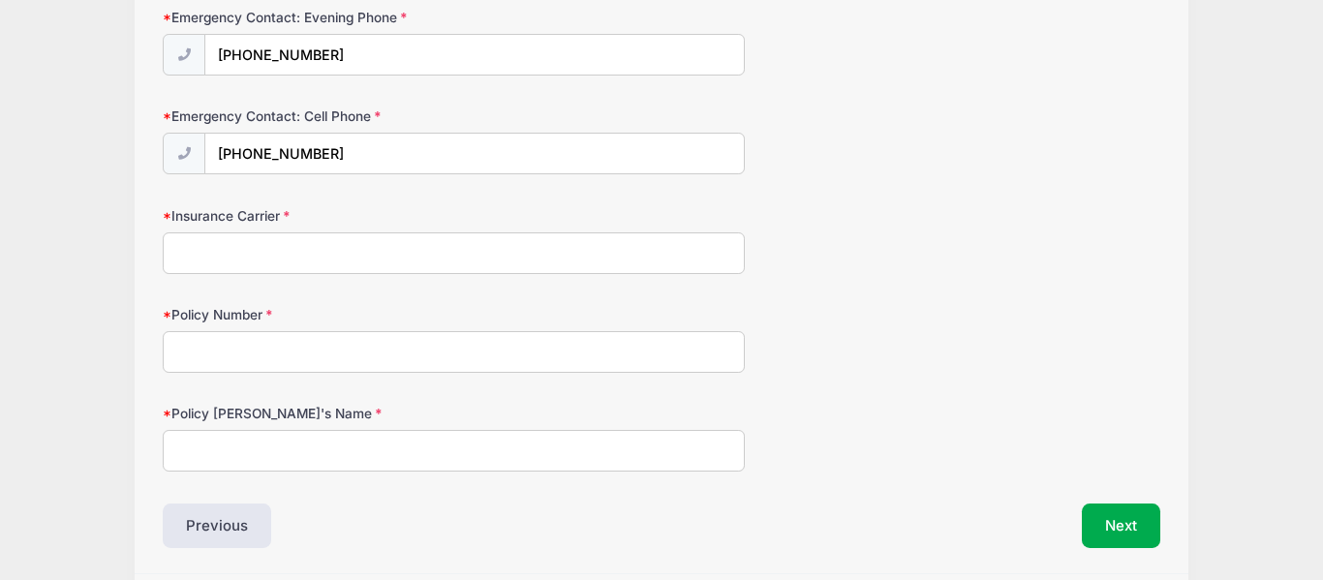
scroll to position [1120, 0]
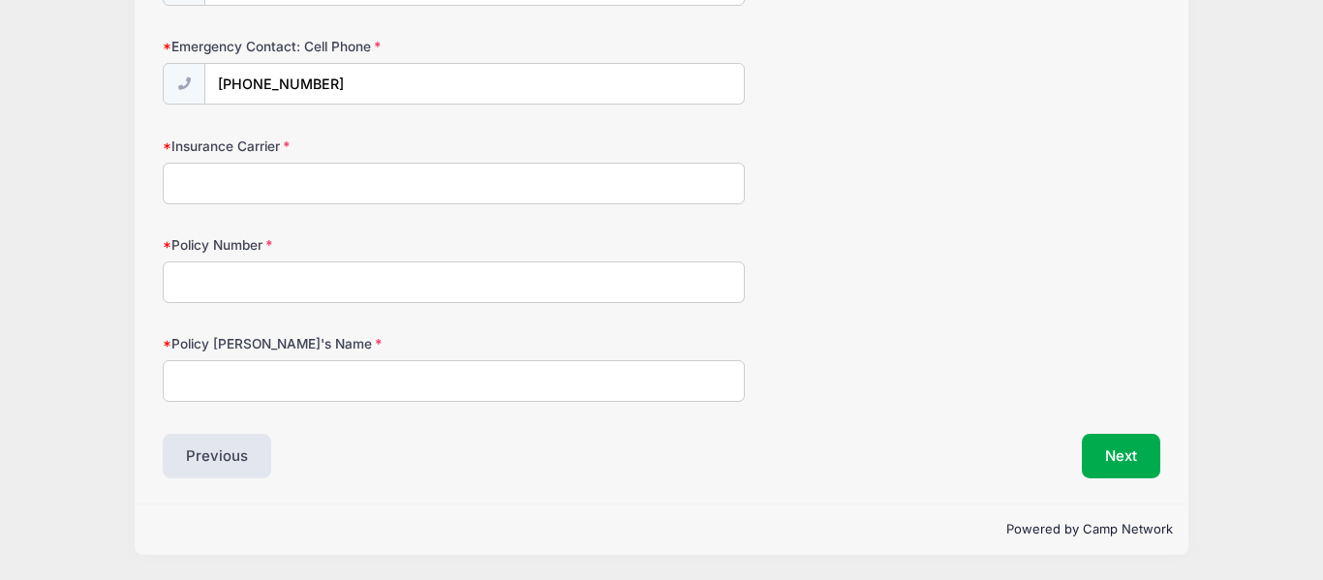
click at [209, 182] on input "Insurance Carrier" at bounding box center [454, 184] width 582 height 42
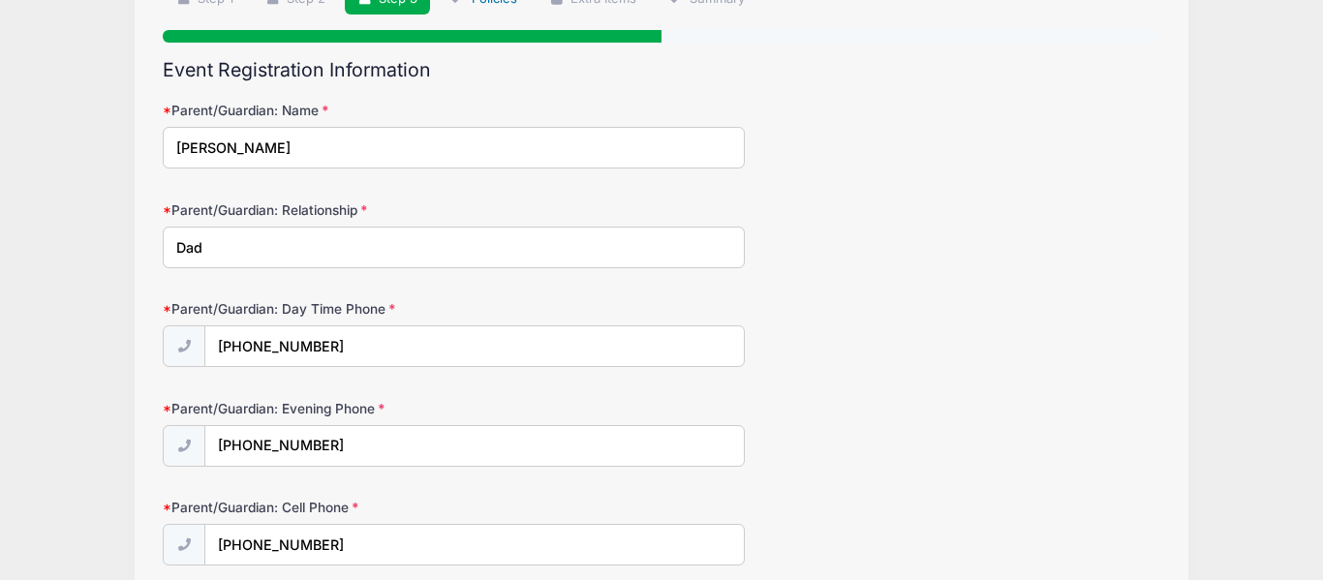
scroll to position [129, 0]
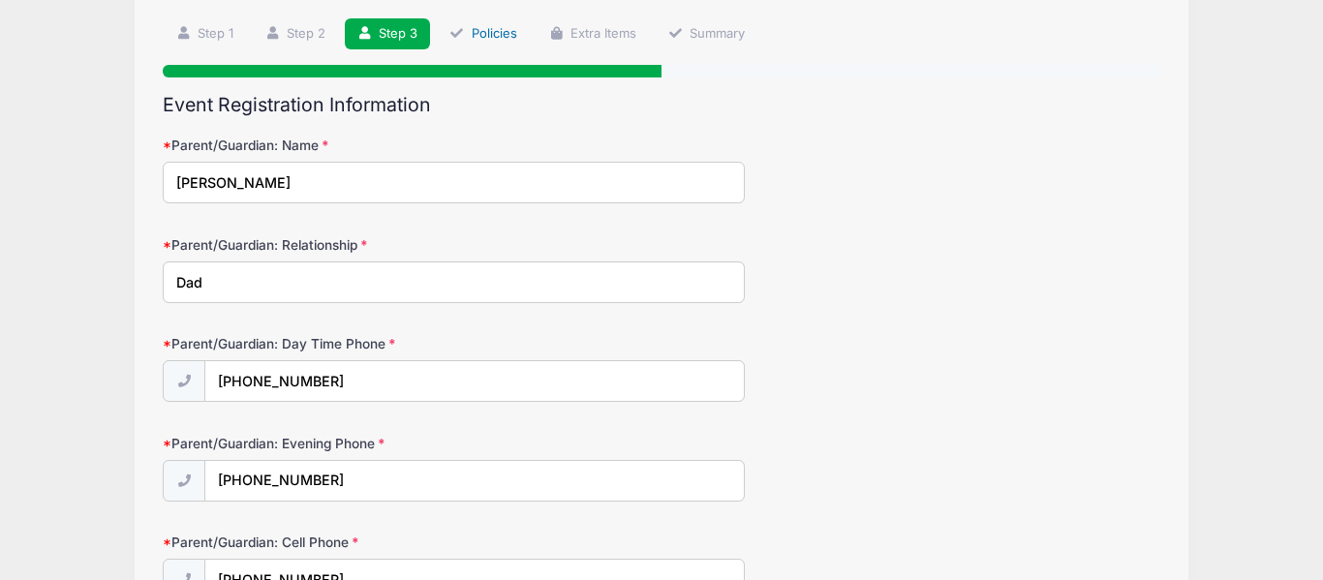
click at [490, 40] on link "Policies" at bounding box center [483, 34] width 93 height 32
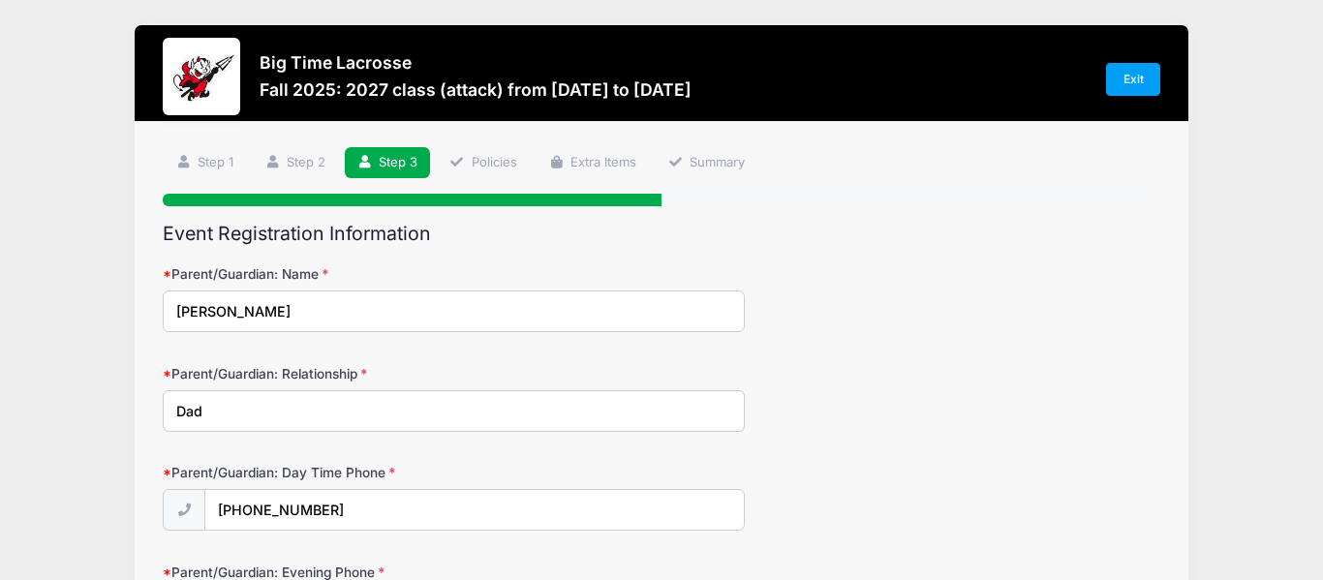
click at [413, 95] on h3 "Fall 2025: 2027 class (attack) from 10/05 to 10/05/2025" at bounding box center [475, 89] width 432 height 20
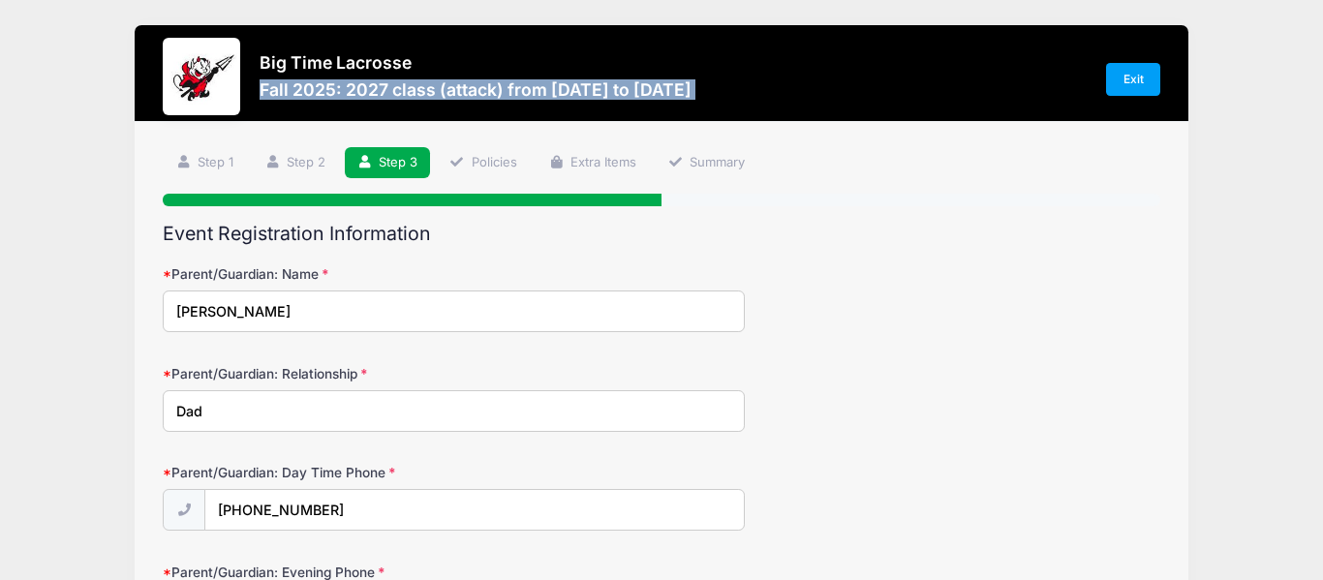
click at [413, 95] on h3 "Fall 2025: 2027 class (attack) from 10/05 to 10/05/2025" at bounding box center [475, 89] width 432 height 20
click at [417, 101] on div "Big Time Lacrosse Fall 2025: 2027 class (attack) from 10/05 to 10/05/2025" at bounding box center [475, 78] width 432 height 53
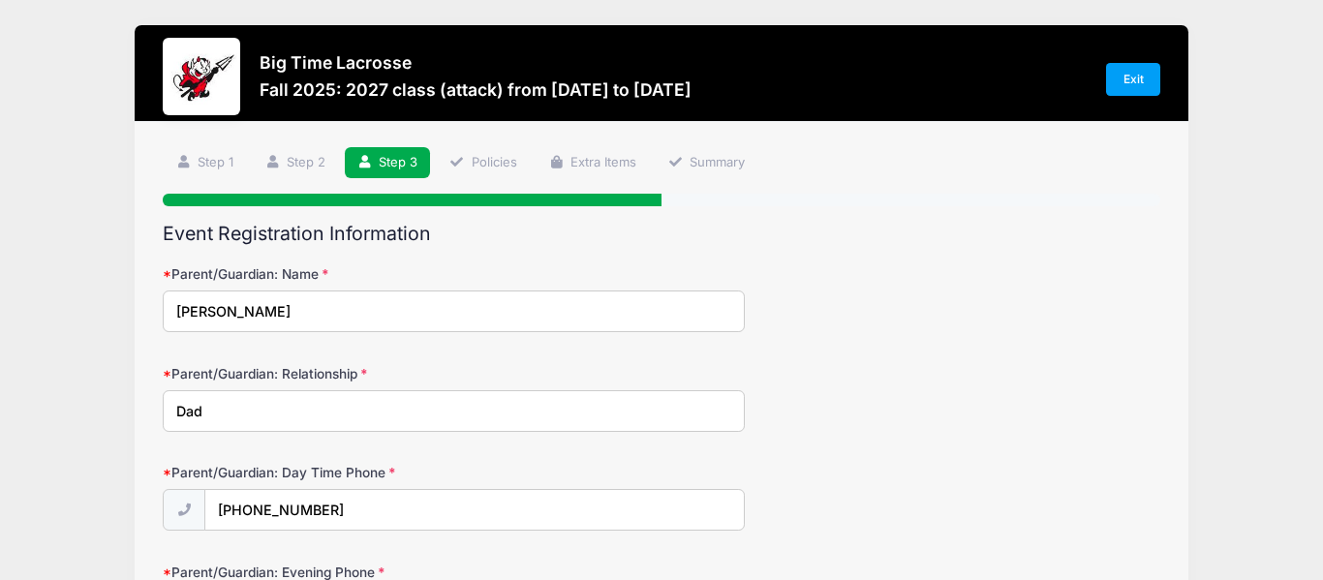
click at [681, 92] on h3 "Fall 2025: 2027 class (attack) from 10/05 to 10/05/2025" at bounding box center [475, 89] width 432 height 20
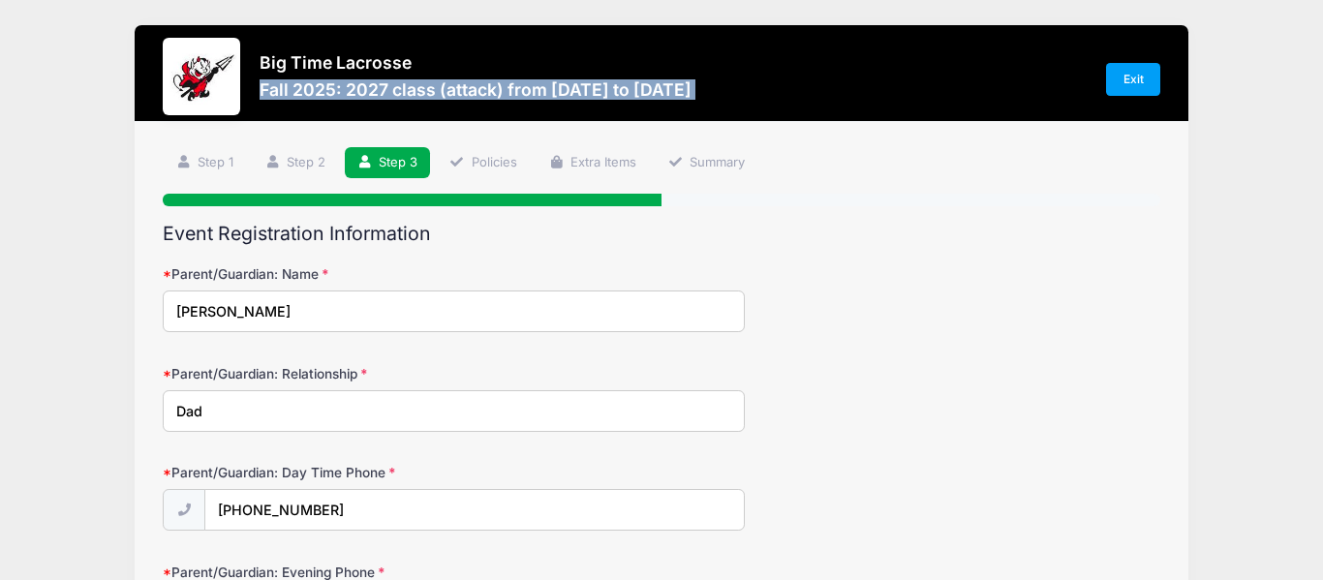
click at [681, 92] on h3 "Fall 2025: 2027 class (attack) from 10/05 to 10/05/2025" at bounding box center [475, 89] width 432 height 20
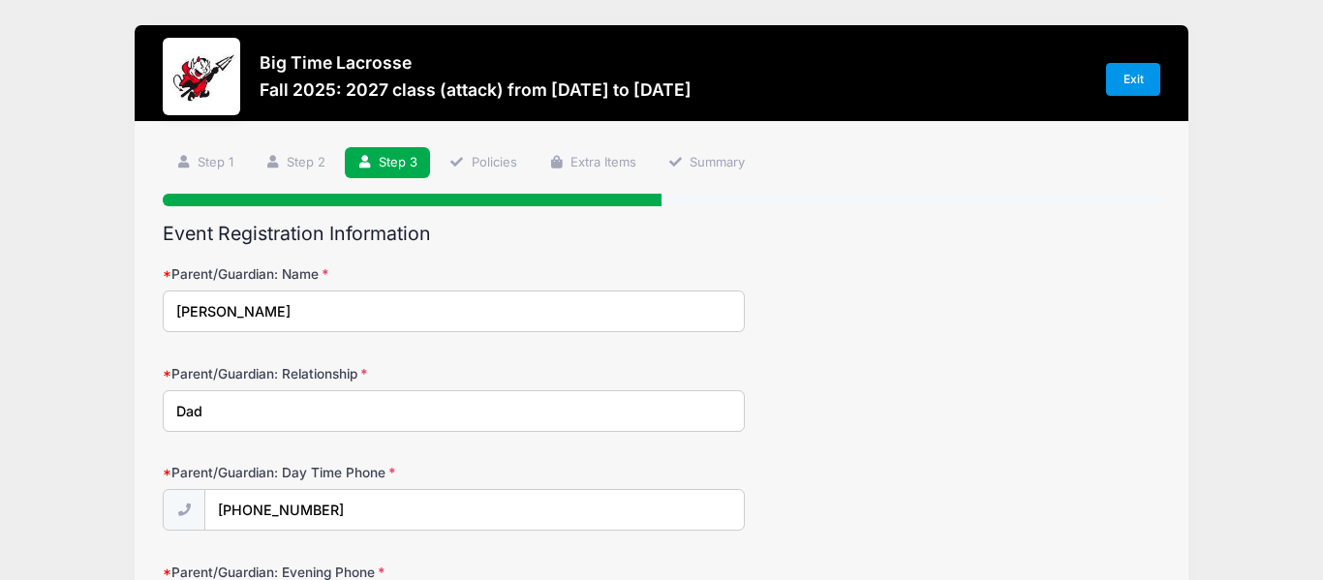
click at [1140, 90] on link "Exit" at bounding box center [1133, 79] width 54 height 33
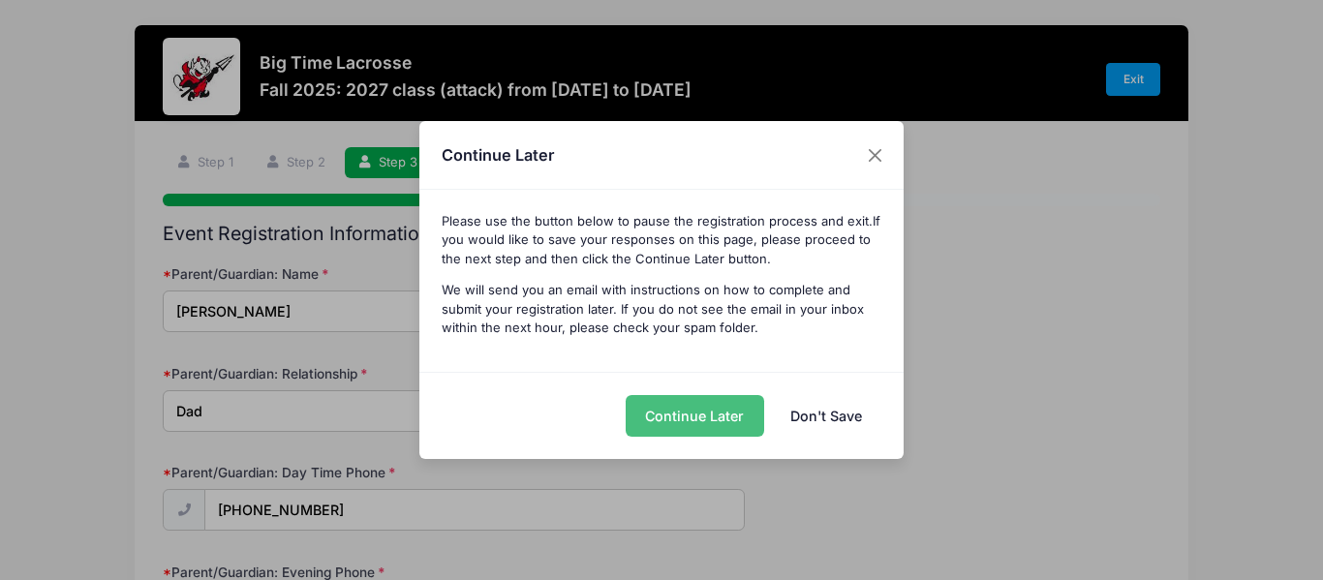
click at [744, 414] on button "Continue Later" at bounding box center [694, 416] width 138 height 42
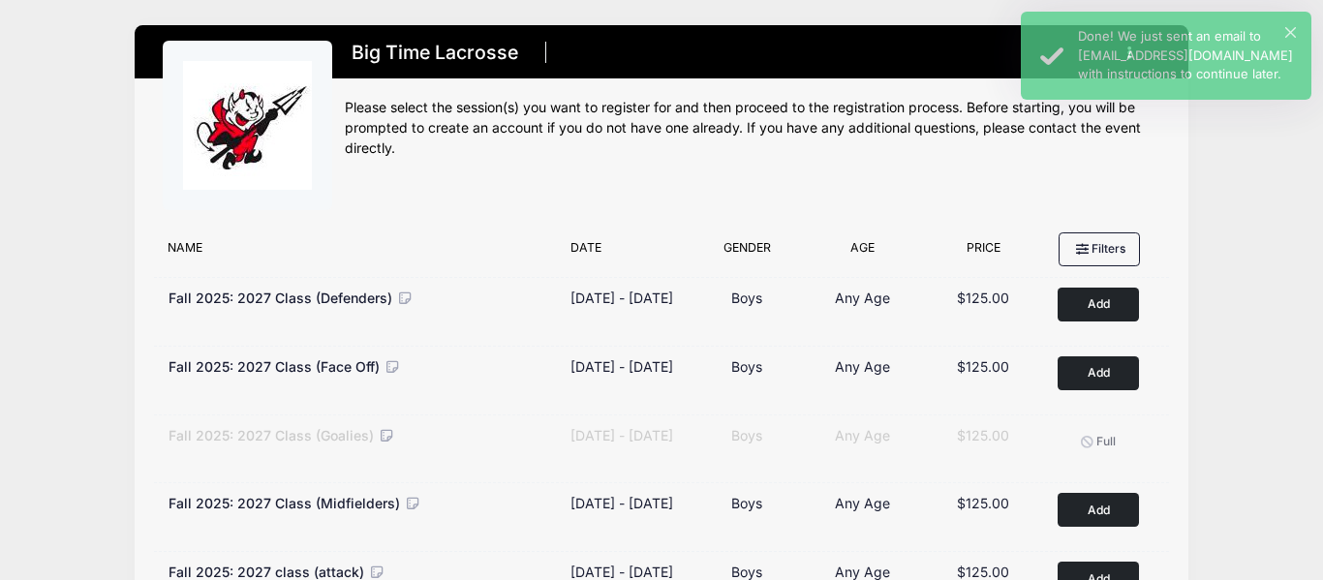
scroll to position [174, 0]
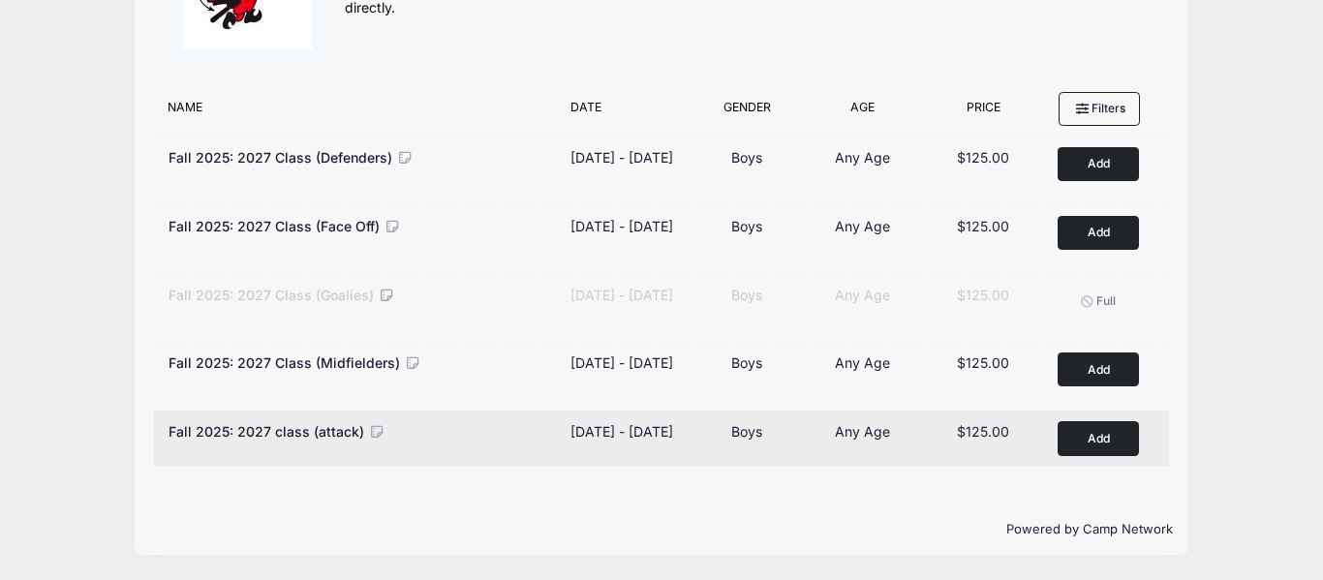
click at [735, 423] on span "Boys" at bounding box center [746, 431] width 31 height 16
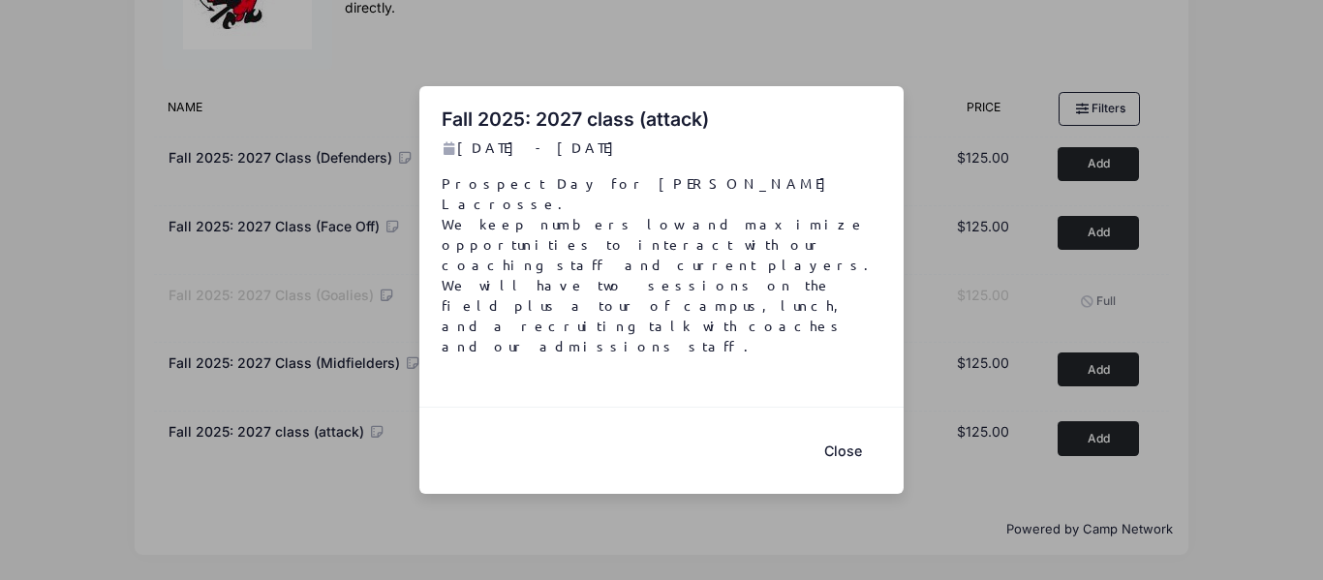
click at [839, 430] on button "Close" at bounding box center [842, 451] width 77 height 42
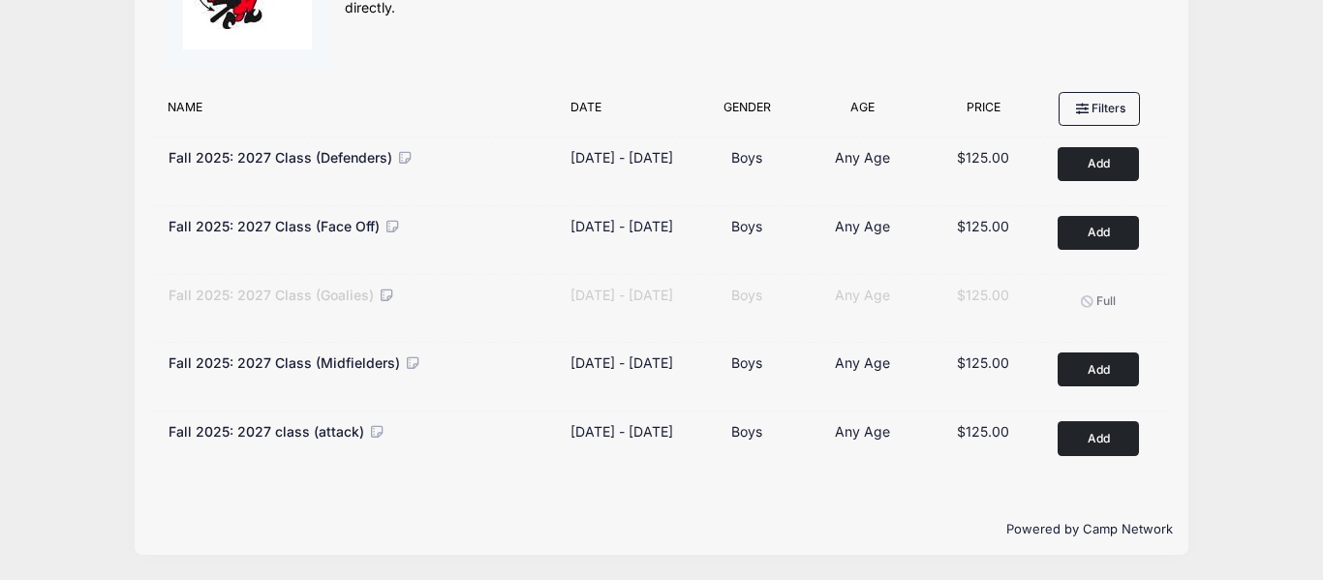
scroll to position [162, 0]
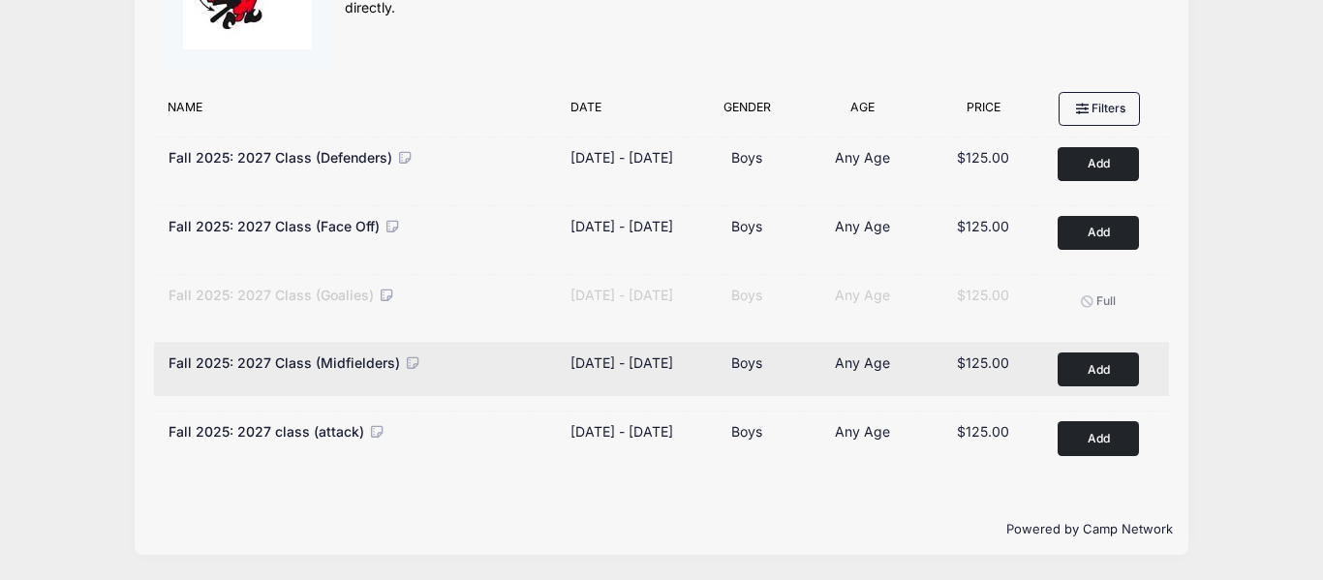
click at [625, 373] on div "[DATE] - [DATE]" at bounding box center [621, 362] width 103 height 20
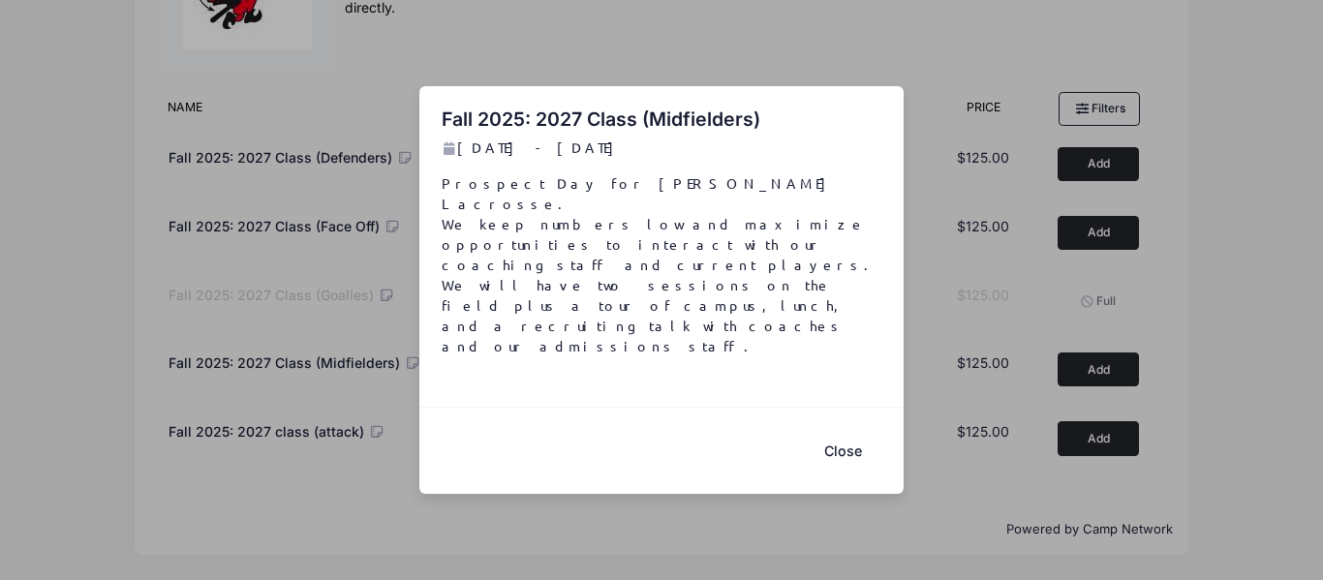
click at [825, 430] on button "Close" at bounding box center [842, 451] width 77 height 42
